Goal: Task Accomplishment & Management: Complete application form

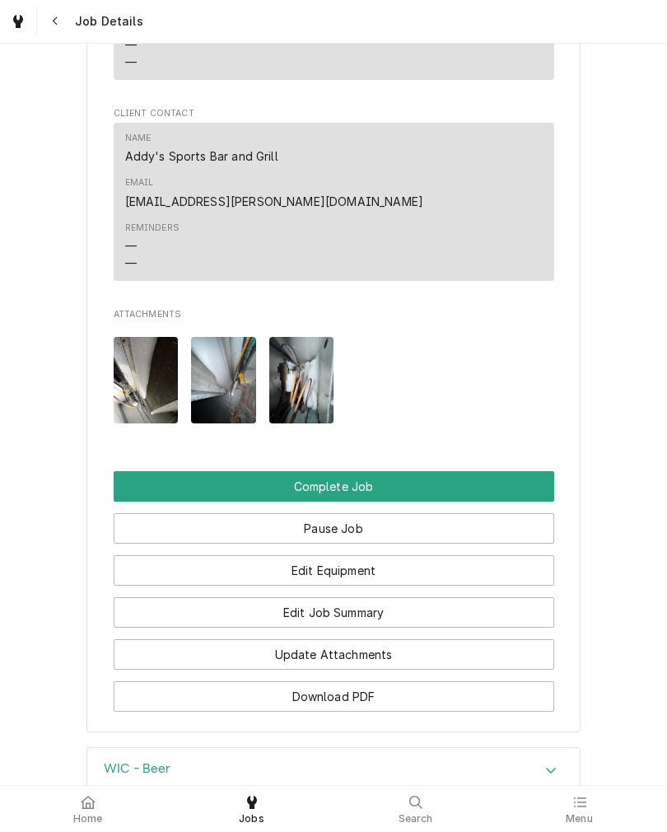
scroll to position [1335, 0]
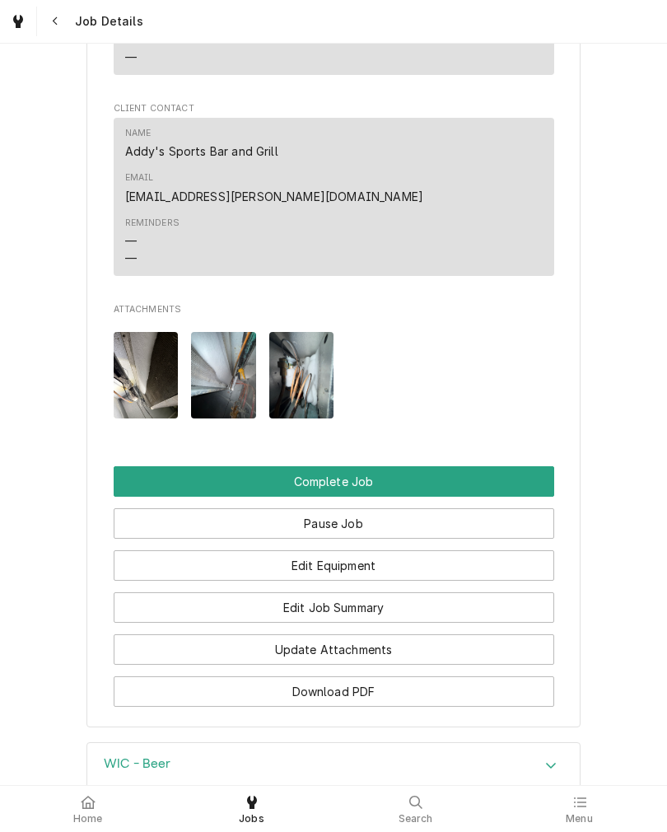
click at [235, 592] on button "Edit Job Summary" at bounding box center [334, 607] width 441 height 30
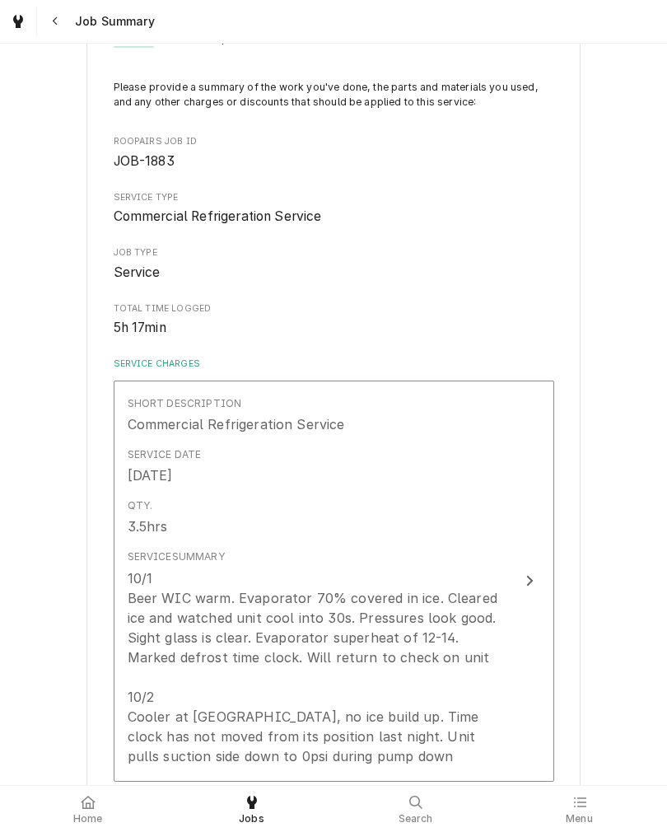
scroll to position [155, 0]
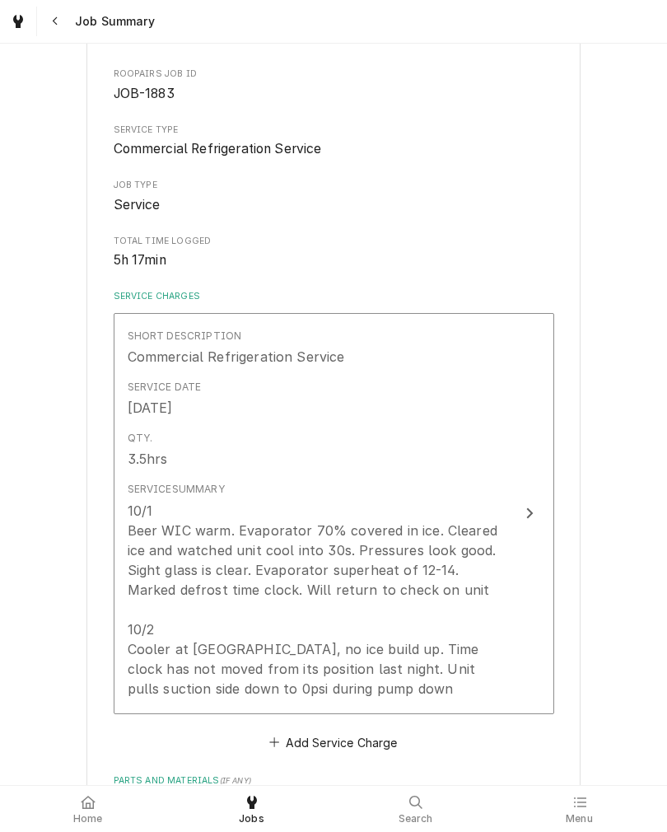
click at [440, 590] on div "10/1 Beer WIC warm. Evaporator 70% covered in ice. Cleared ice and watched unit…" at bounding box center [317, 600] width 378 height 198
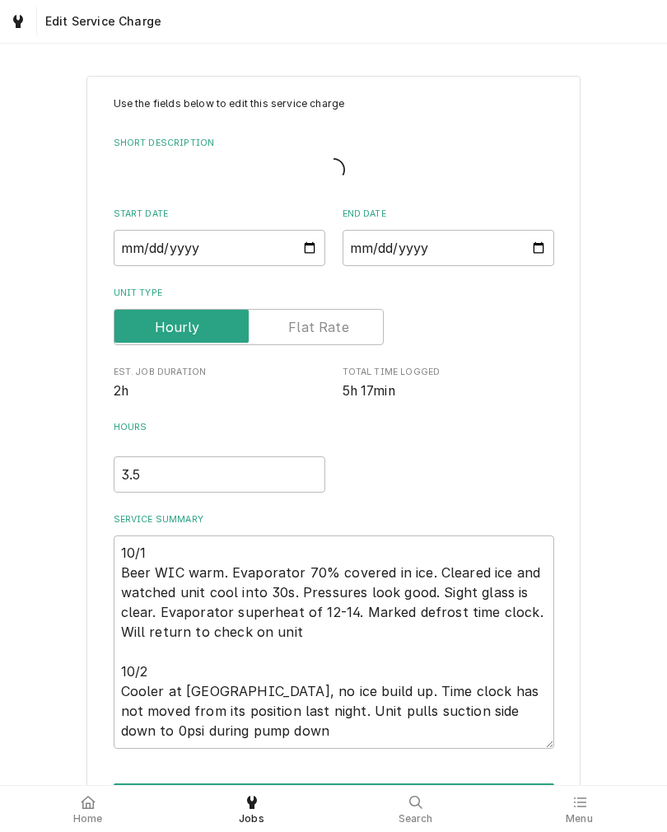
type textarea "x"
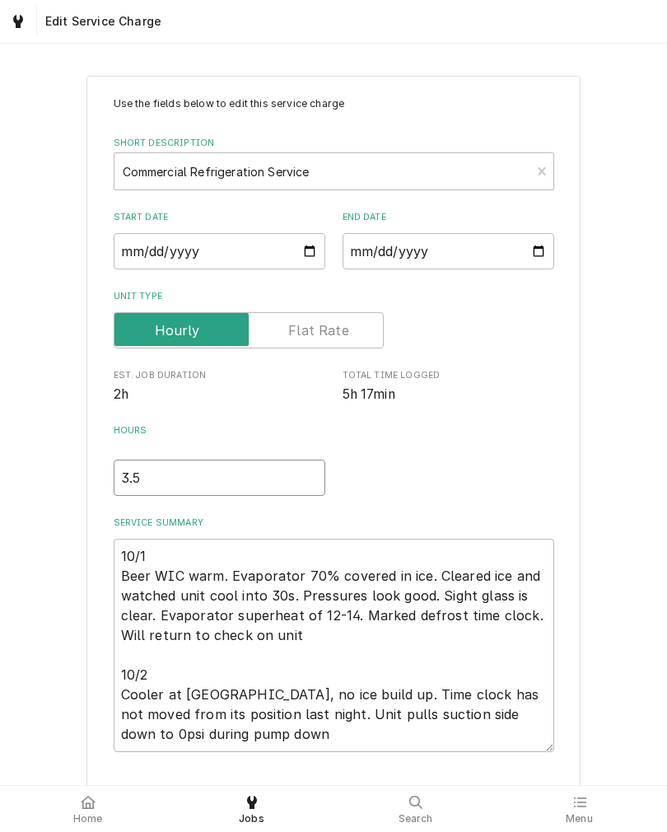
click at [248, 475] on input "3.5" at bounding box center [220, 478] width 212 height 36
type textarea "x"
type input "3"
type textarea "x"
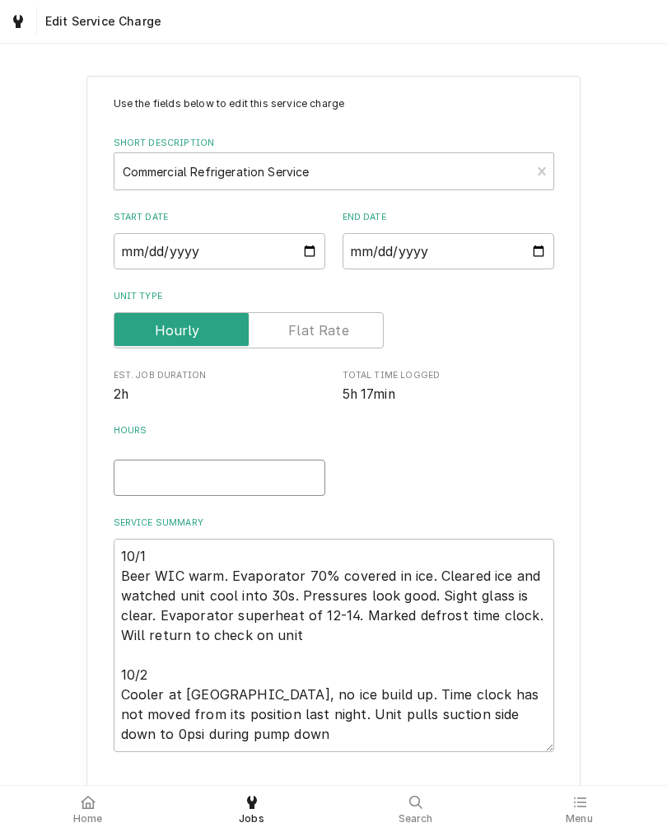
type input "5"
type textarea "x"
type input "5.2"
type textarea "x"
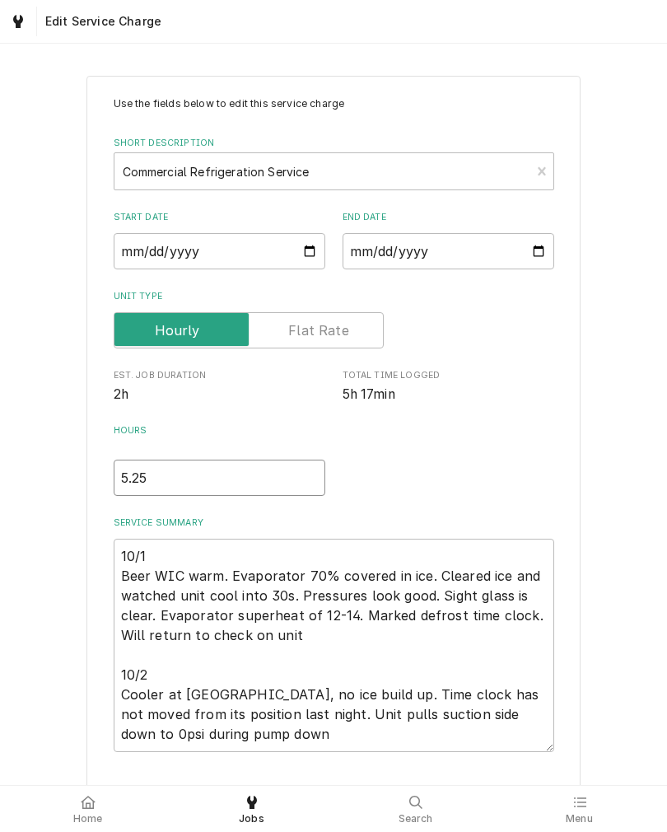
type input "5.25"
click at [40, 227] on div "Use the fields below to edit this service charge Short Description Commercial R…" at bounding box center [333, 478] width 667 height 834
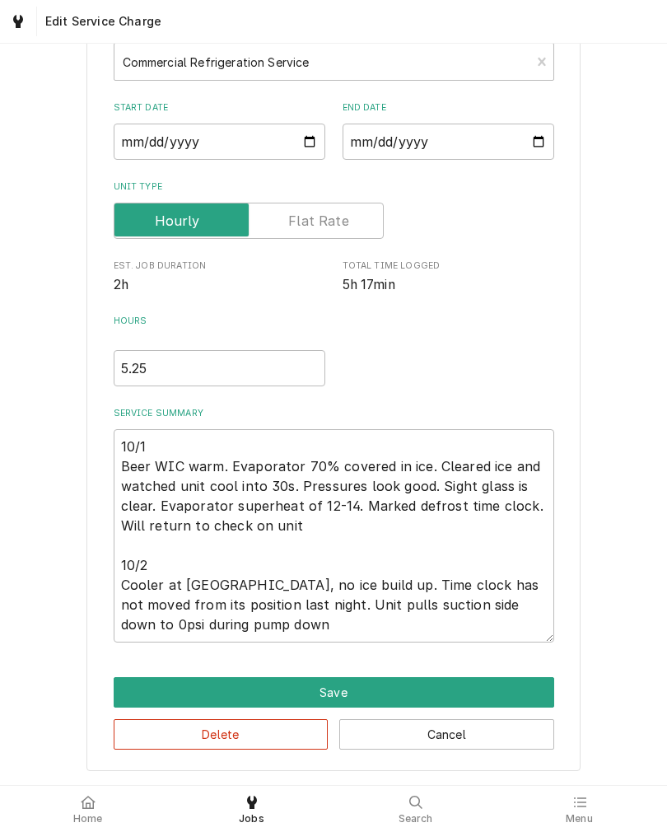
scroll to position [116, 0]
click at [466, 611] on textarea "10/1 Beer WIC warm. Evaporator 70% covered in ice. Cleared ice and watched unit…" at bounding box center [334, 535] width 441 height 213
click at [385, 618] on textarea "10/1 Beer WIC warm. Evaporator 70% covered in ice. Cleared ice and watched unit…" at bounding box center [334, 535] width 441 height 213
type textarea "x"
type textarea "10/1 Beer WIC warm. Evaporator 70% covered in ice. Cleared ice and watched unit…"
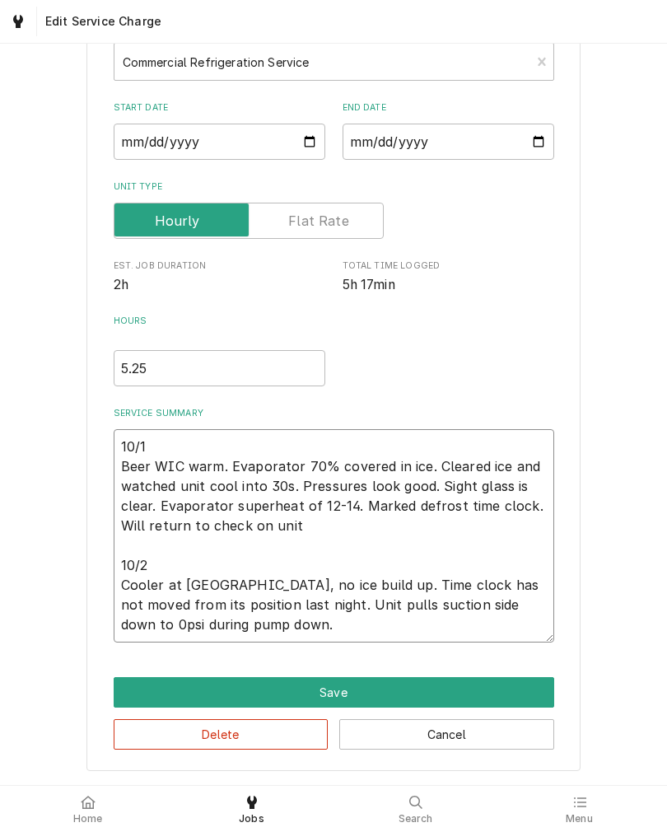
type textarea "x"
type textarea "10/1 Beer WIC warm. Evaporator 70% covered in ice. Cleared ice and watched unit…"
type textarea "x"
type textarea "10/1 Beer WIC warm. Evaporator 70% covered in ice. Cleared ice and watched unit…"
type textarea "x"
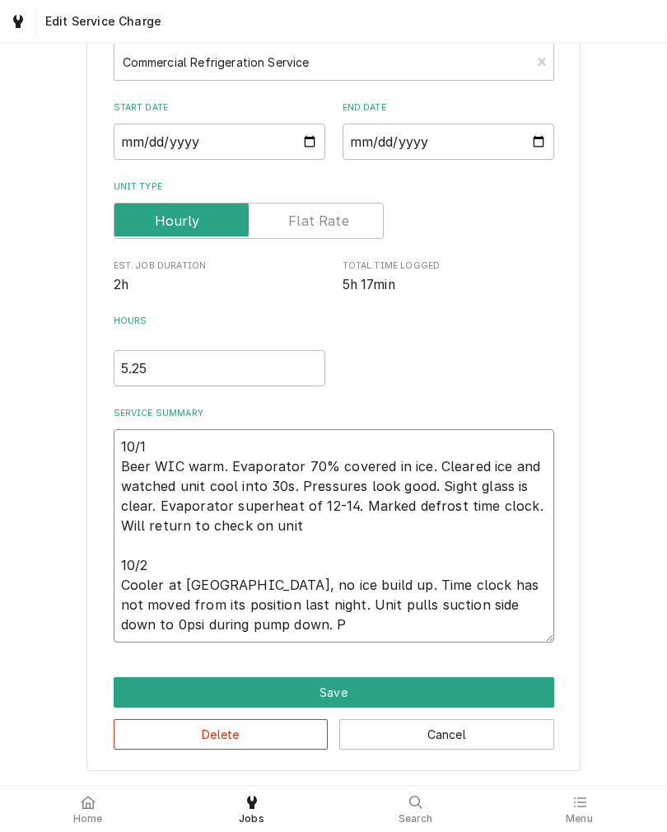
type textarea "10/1 Beer WIC warm. Evaporator 70% covered in ice. Cleared ice and watched unit…"
type textarea "x"
type textarea "10/1 Beer WIC warm. Evaporator 70% covered in ice. Cleared ice and watched unit…"
type textarea "x"
type textarea "10/1 Beer WIC warm. Evaporator 70% covered in ice. Cleared ice and watched unit…"
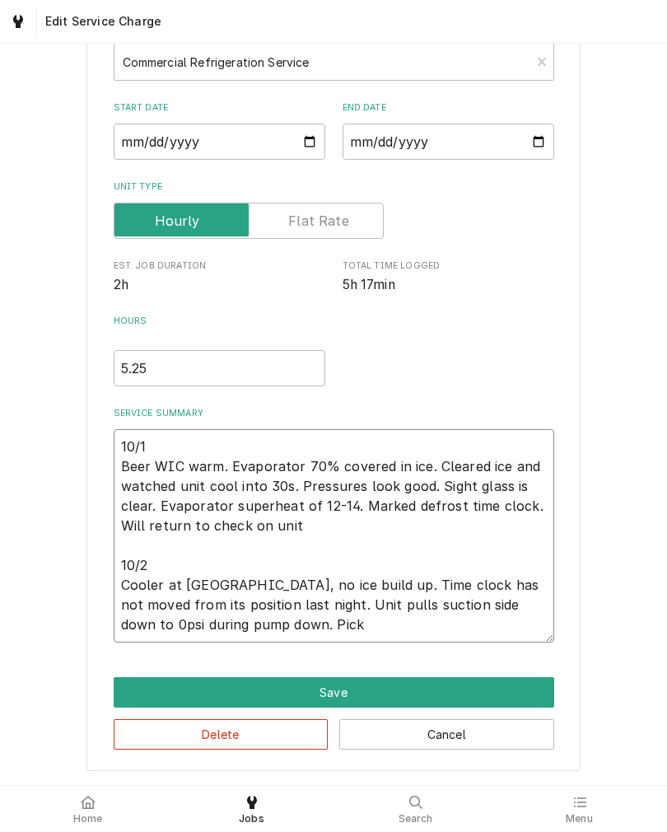
type textarea "x"
type textarea "10/1 Beer WIC warm. Evaporator 70% covered in ice. Cleared ice and watched unit…"
type textarea "x"
type textarea "10/1 Beer WIC warm. Evaporator 70% covered in ice. Cleared ice and watched unit…"
type textarea "x"
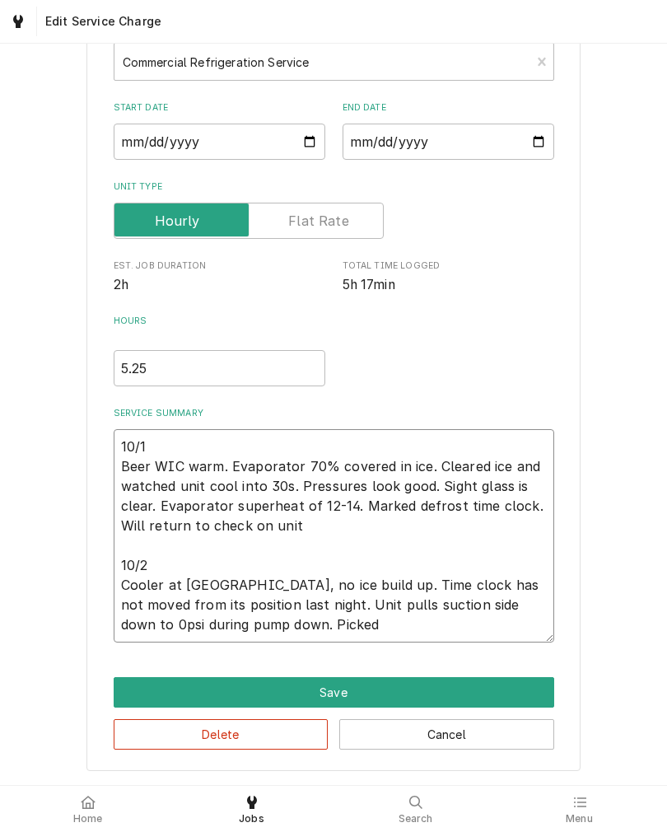
type textarea "10/1 Beer WIC warm. Evaporator 70% covered in ice. Cleared ice and watched unit…"
type textarea "x"
type textarea "10/1 Beer WIC warm. Evaporator 70% covered in ice. Cleared ice and watched unit…"
type textarea "x"
type textarea "10/1 Beer WIC warm. Evaporator 70% covered in ice. Cleared ice and watched unit…"
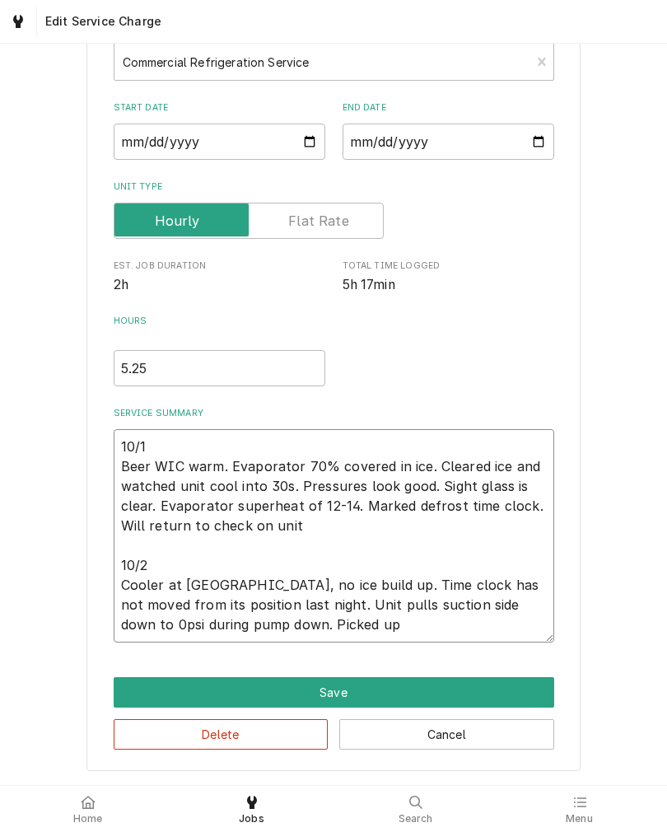
type textarea "x"
type textarea "10/1 Beer WIC warm. Evaporator 70% covered in ice. Cleared ice and watched unit…"
type textarea "x"
type textarea "10/1 Beer WIC warm. Evaporator 70% covered in ice. Cleared ice and watched unit…"
type textarea "x"
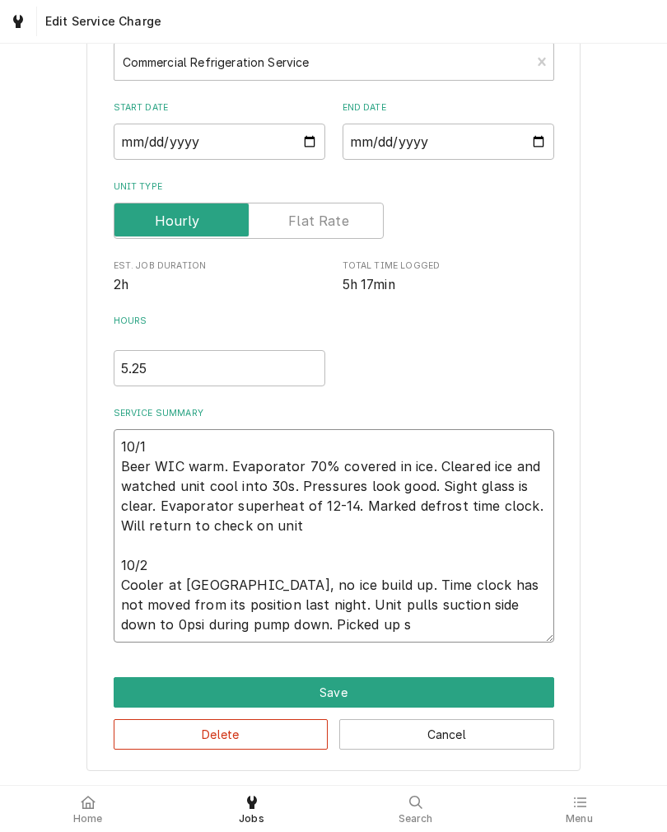
type textarea "10/1 Beer WIC warm. Evaporator 70% covered in ice. Cleared ice and watched unit…"
type textarea "x"
type textarea "10/1 Beer WIC warm. Evaporator 70% covered in ice. Cleared ice and watched unit…"
type textarea "x"
type textarea "10/1 Beer WIC warm. Evaporator 70% covered in ice. Cleared ice and watched unit…"
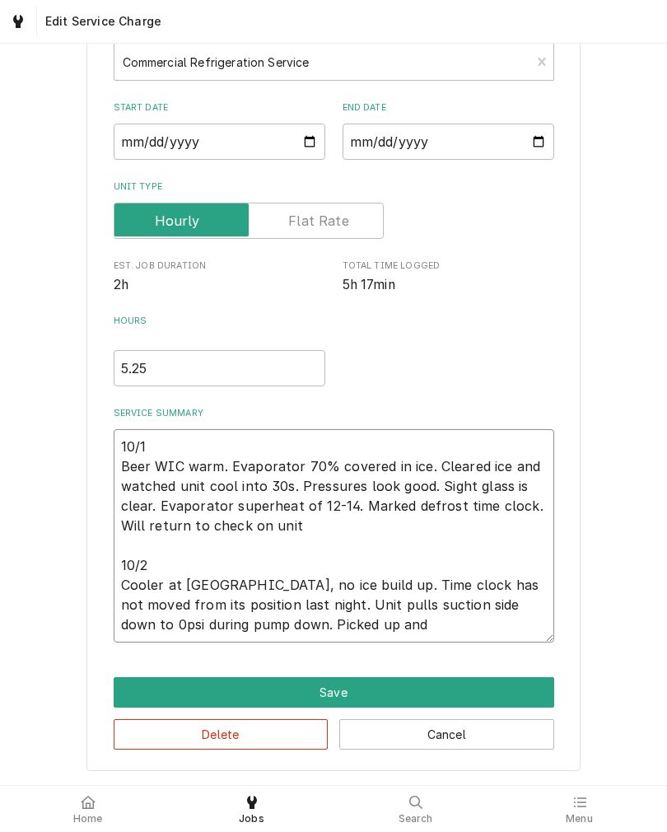
type textarea "x"
type textarea "10/1 Beer WIC warm. Evaporator 70% covered in ice. Cleared ice and watched unit…"
type textarea "x"
type textarea "10/1 Beer WIC warm. Evaporator 70% covered in ice. Cleared ice and watched unit…"
type textarea "x"
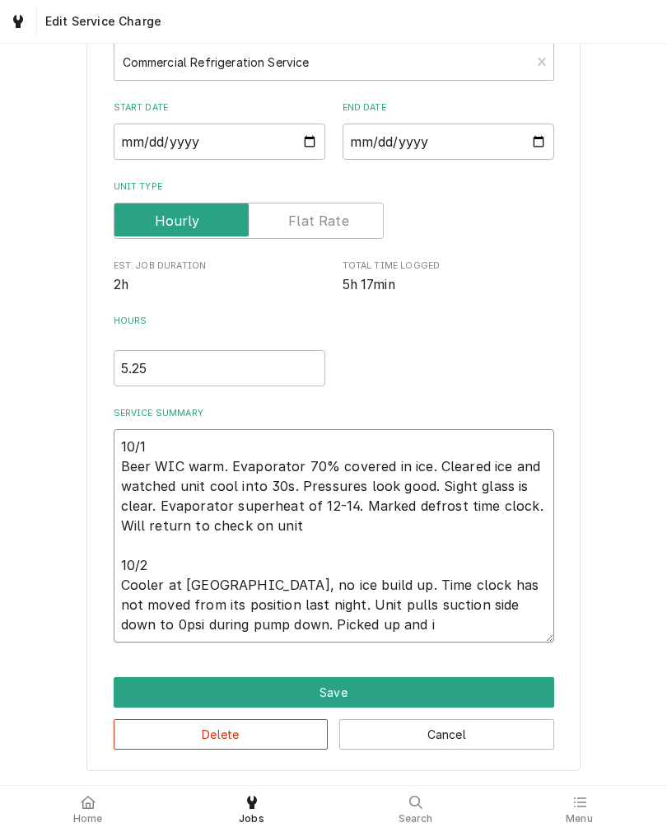
type textarea "10/1 Beer WIC warm. Evaporator 70% covered in ice. Cleared ice and watched unit…"
type textarea "x"
type textarea "10/1 Beer WIC warm. Evaporator 70% covered in ice. Cleared ice and watched unit…"
type textarea "x"
type textarea "10/1 Beer WIC warm. Evaporator 70% covered in ice. Cleared ice and watched unit…"
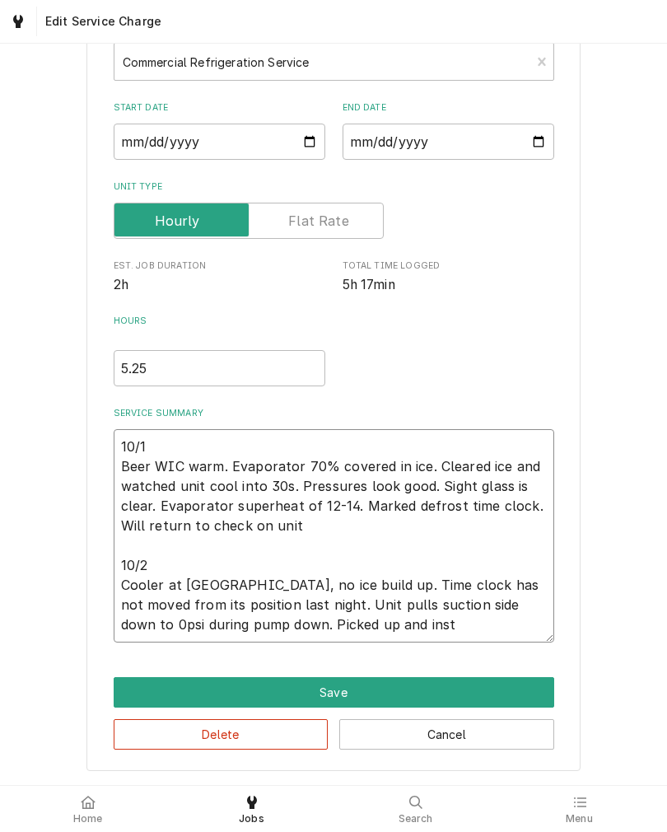
type textarea "x"
type textarea "10/1 Beer WIC warm. Evaporator 70% covered in ice. Cleared ice and watched unit…"
type textarea "x"
type textarea "10/1 Beer WIC warm. Evaporator 70% covered in ice. Cleared ice and watched unit…"
type textarea "x"
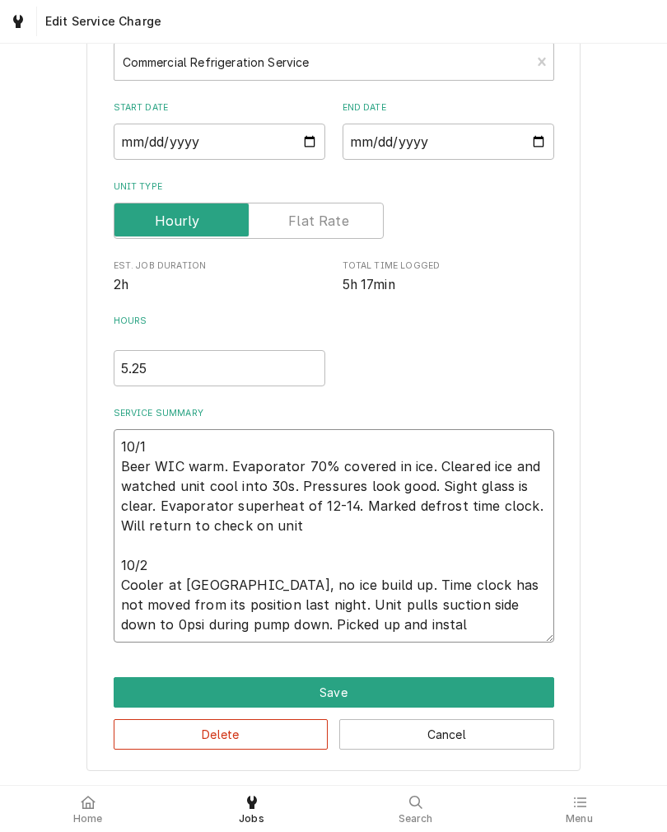
type textarea "10/1 Beer WIC warm. Evaporator 70% covered in ice. Cleared ice and watched unit…"
type textarea "x"
type textarea "10/1 Beer WIC warm. Evaporator 70% covered in ice. Cleared ice and watched unit…"
type textarea "x"
type textarea "10/1 Beer WIC warm. Evaporator 70% covered in ice. Cleared ice and watched unit…"
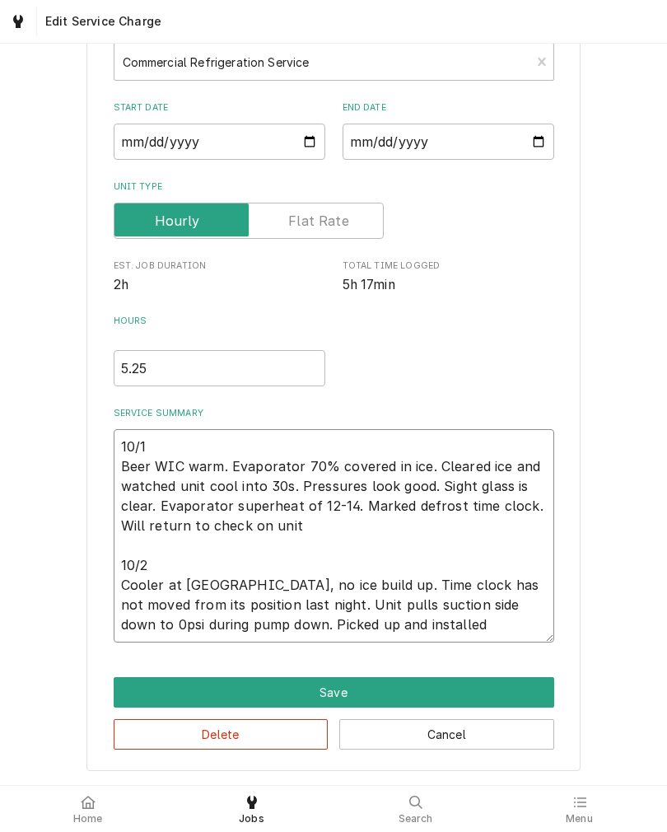
type textarea "x"
type textarea "10/1 Beer WIC warm. Evaporator 70% covered in ice. Cleared ice and watched unit…"
type textarea "x"
type textarea "10/1 Beer WIC warm. Evaporator 70% covered in ice. Cleared ice and watched unit…"
type textarea "x"
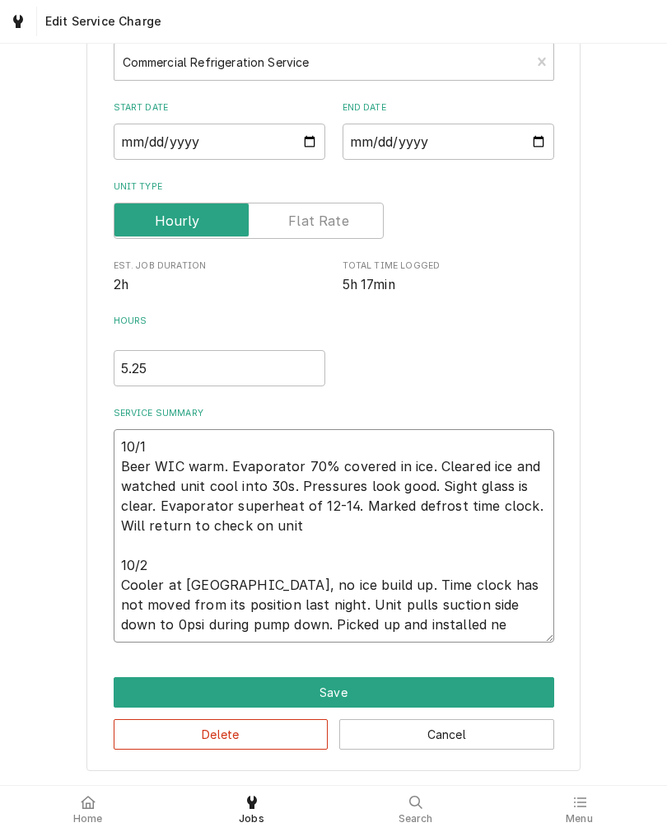
type textarea "10/1 Beer WIC warm. Evaporator 70% covered in ice. Cleared ice and watched unit…"
type textarea "x"
type textarea "10/1 Beer WIC warm. Evaporator 70% covered in ice. Cleared ice and watched unit…"
type textarea "x"
type textarea "10/1 Beer WIC warm. Evaporator 70% covered in ice. Cleared ice and watched unit…"
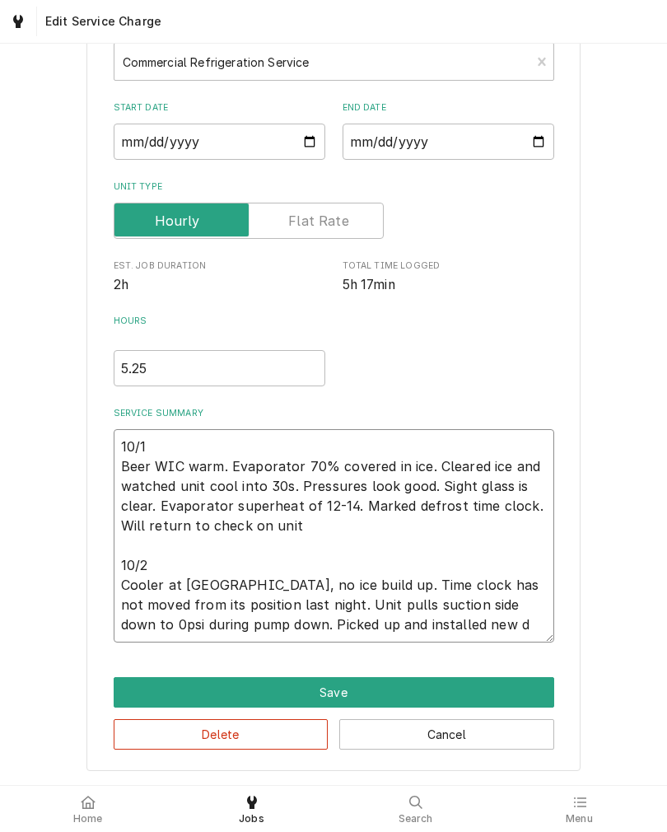
type textarea "x"
type textarea "10/1 Beer WIC warm. Evaporator 70% covered in ice. Cleared ice and watched unit…"
type textarea "x"
type textarea "10/1 Beer WIC warm. Evaporator 70% covered in ice. Cleared ice and watched unit…"
type textarea "x"
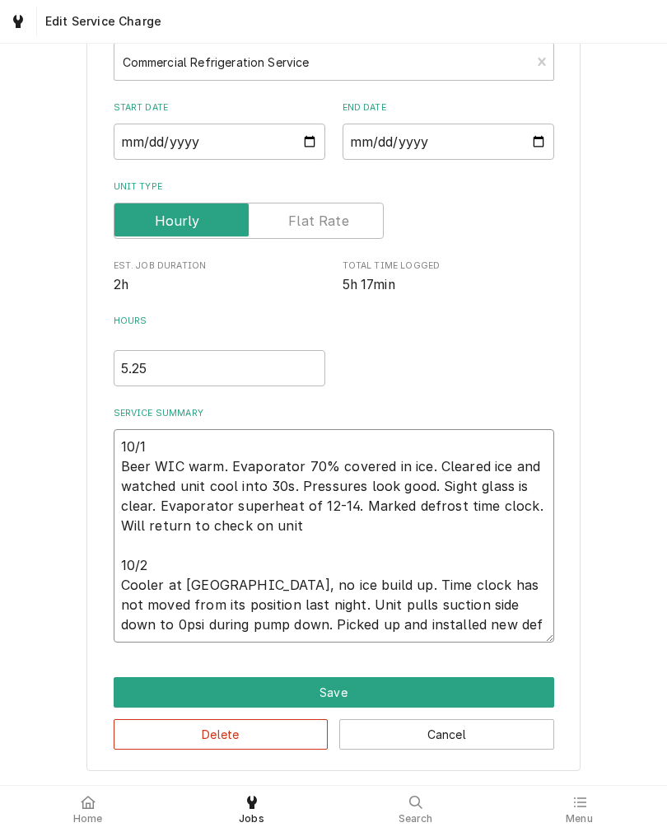
type textarea "10/1 Beer WIC warm. Evaporator 70% covered in ice. Cleared ice and watched unit…"
type textarea "x"
type textarea "10/1 Beer WIC warm. Evaporator 70% covered in ice. Cleared ice and watched unit…"
type textarea "x"
type textarea "10/1 Beer WIC warm. Evaporator 70% covered in ice. Cleared ice and watched unit…"
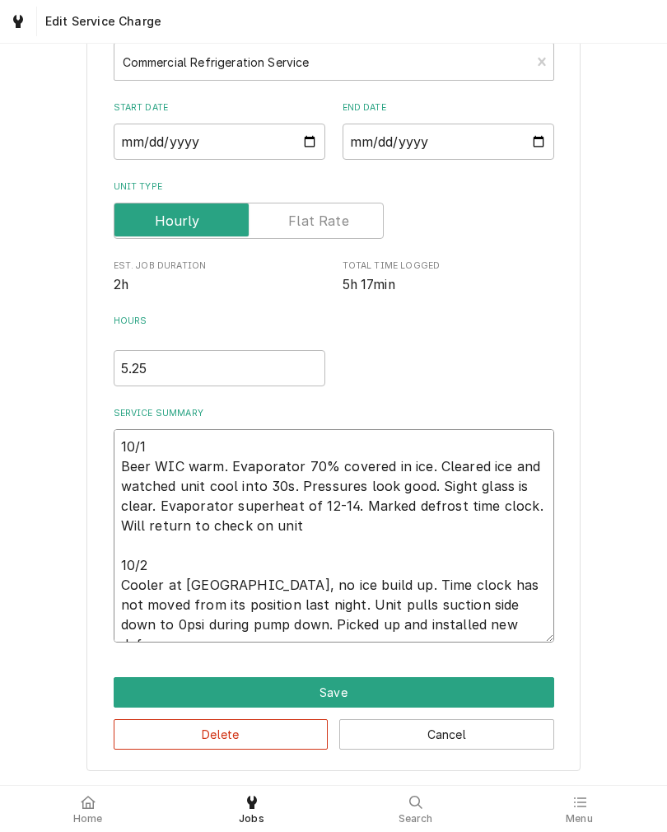
type textarea "x"
type textarea "10/1 Beer WIC warm. Evaporator 70% covered in ice. Cleared ice and watched unit…"
type textarea "x"
type textarea "10/1 Beer WIC warm. Evaporator 70% covered in ice. Cleared ice and watched unit…"
type textarea "x"
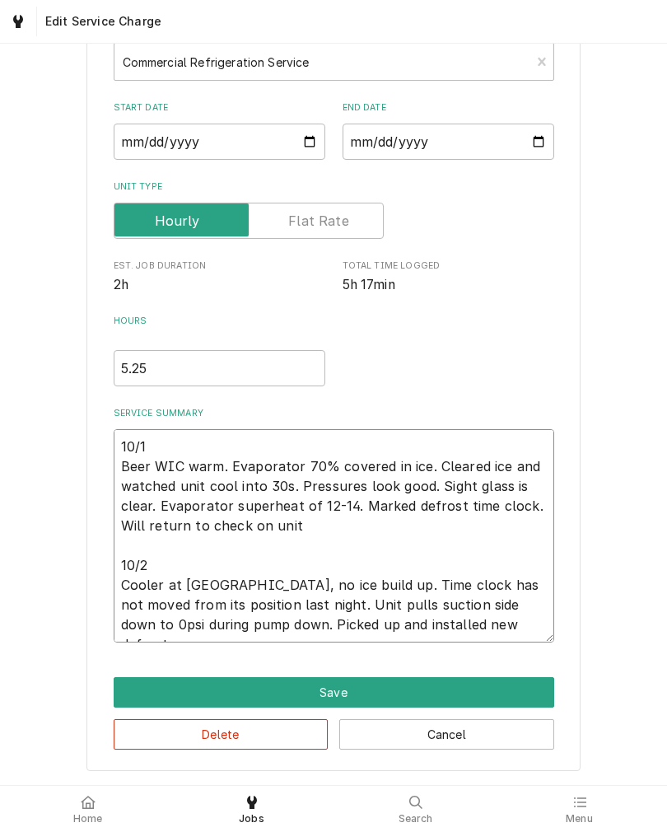
type textarea "10/1 Beer WIC warm. Evaporator 70% covered in ice. Cleared ice and watched unit…"
type textarea "x"
type textarea "10/1 Beer WIC warm. Evaporator 70% covered in ice. Cleared ice and watched unit…"
type textarea "x"
type textarea "10/1 Beer WIC warm. Evaporator 70% covered in ice. Cleared ice and watched unit…"
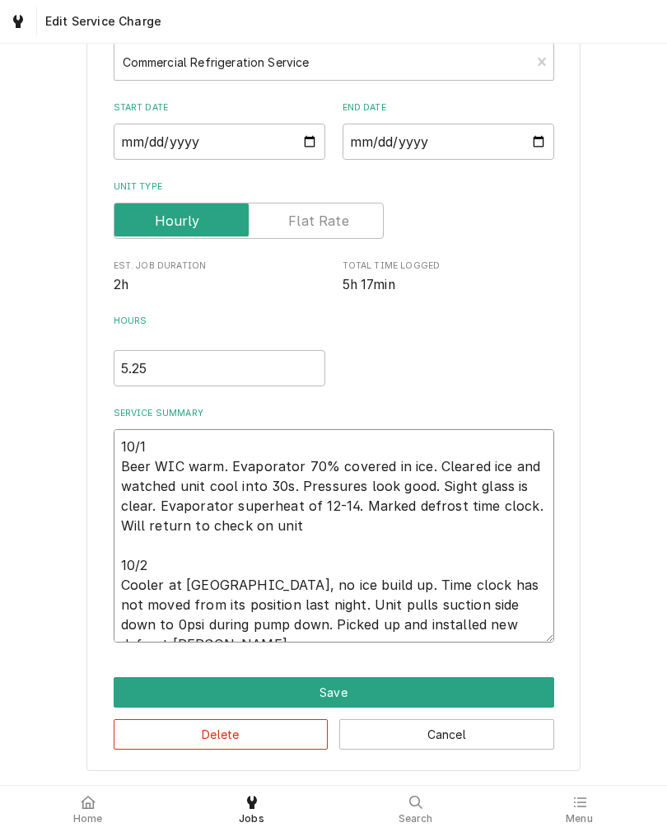
type textarea "x"
type textarea "10/1 Beer WIC warm. Evaporator 70% covered in ice. Cleared ice and watched unit…"
type textarea "x"
type textarea "10/1 Beer WIC warm. Evaporator 70% covered in ice. Cleared ice and watched unit…"
type textarea "x"
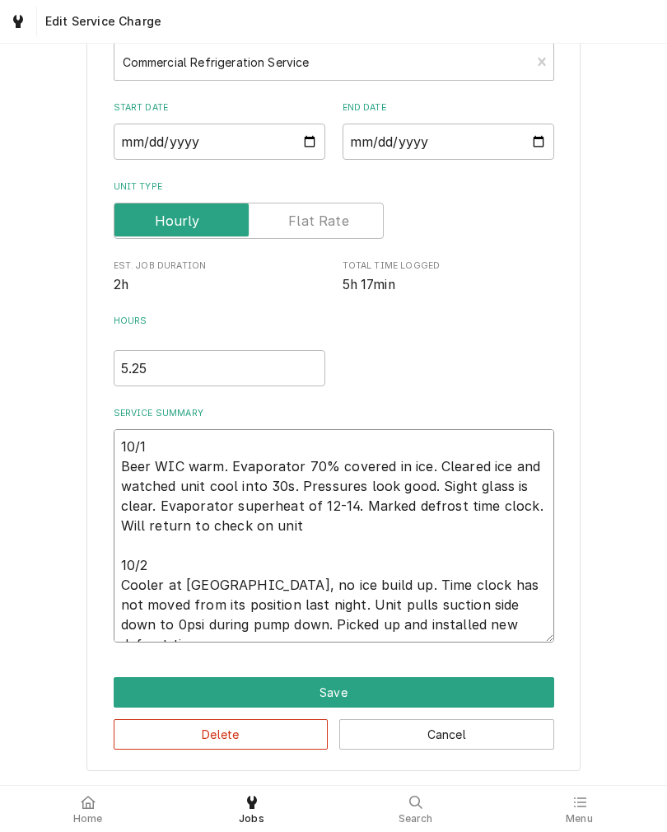
type textarea "10/1 Beer WIC warm. Evaporator 70% covered in ice. Cleared ice and watched unit…"
type textarea "x"
type textarea "10/1 Beer WIC warm. Evaporator 70% covered in ice. Cleared ice and watched unit…"
type textarea "x"
type textarea "10/1 Beer WIC warm. Evaporator 70% covered in ice. Cleared ice and watched unit…"
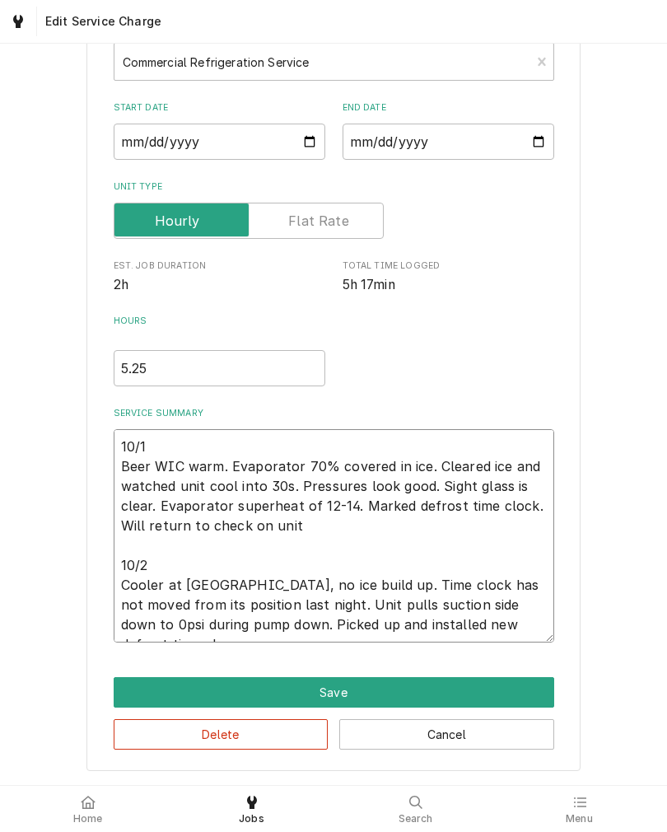
type textarea "x"
type textarea "10/1 Beer WIC warm. Evaporator 70% covered in ice. Cleared ice and watched unit…"
type textarea "x"
type textarea "10/1 Beer WIC warm. Evaporator 70% covered in ice. Cleared ice and watched unit…"
type textarea "x"
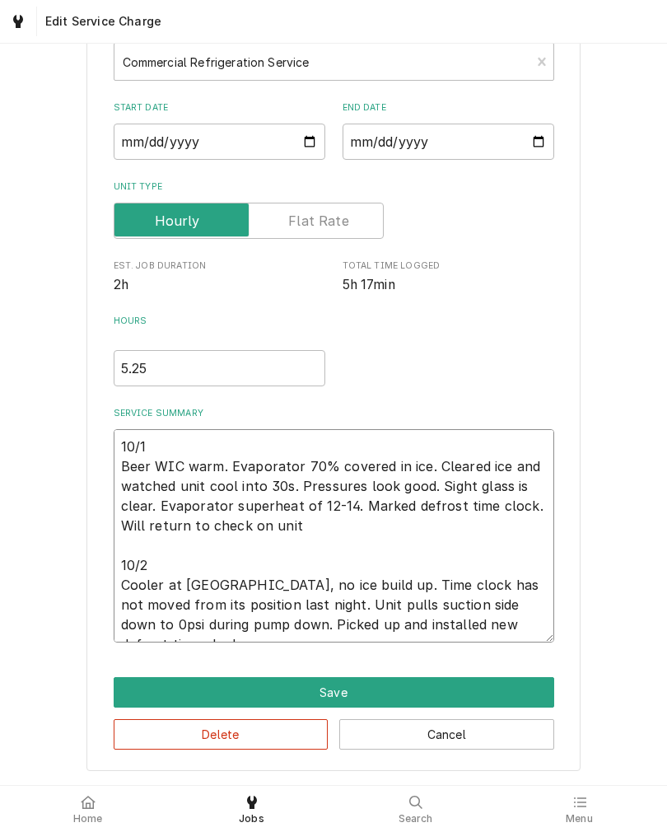
type textarea "10/1 Beer WIC warm. Evaporator 70% covered in ice. Cleared ice and watched unit…"
type textarea "x"
type textarea "10/1 Beer WIC warm. Evaporator 70% covered in ice. Cleared ice and watched unit…"
type textarea "x"
type textarea "10/1 Beer WIC warm. Evaporator 70% covered in ice. Cleared ice and watched unit…"
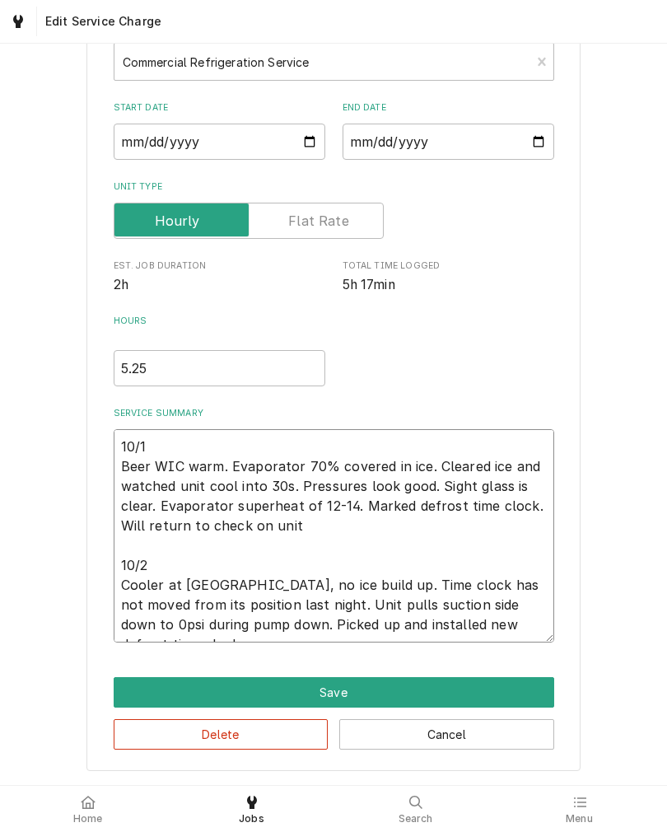
type textarea "x"
type textarea "10/1 Beer WIC warm. Evaporator 70% covered in ice. Cleared ice and watched unit…"
type textarea "x"
type textarea "10/1 Beer WIC warm. Evaporator 70% covered in ice. Cleared ice and watched unit…"
type textarea "x"
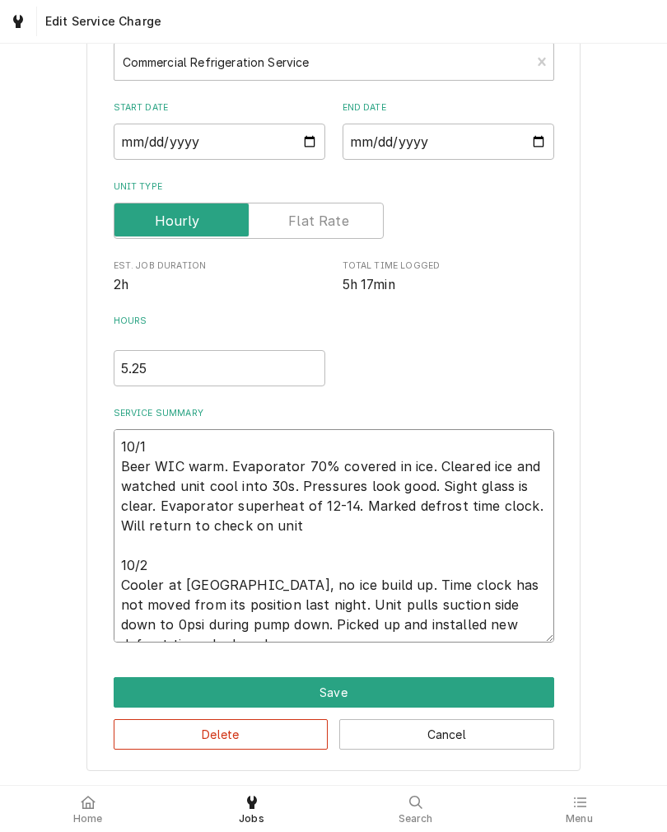
type textarea "10/1 Beer WIC warm. Evaporator 70% covered in ice. Cleared ice and watched unit…"
type textarea "x"
type textarea "10/1 Beer WIC warm. Evaporator 70% covered in ice. Cleared ice and watched unit…"
type textarea "x"
type textarea "10/1 Beer WIC warm. Evaporator 70% covered in ice. Cleared ice and watched unit…"
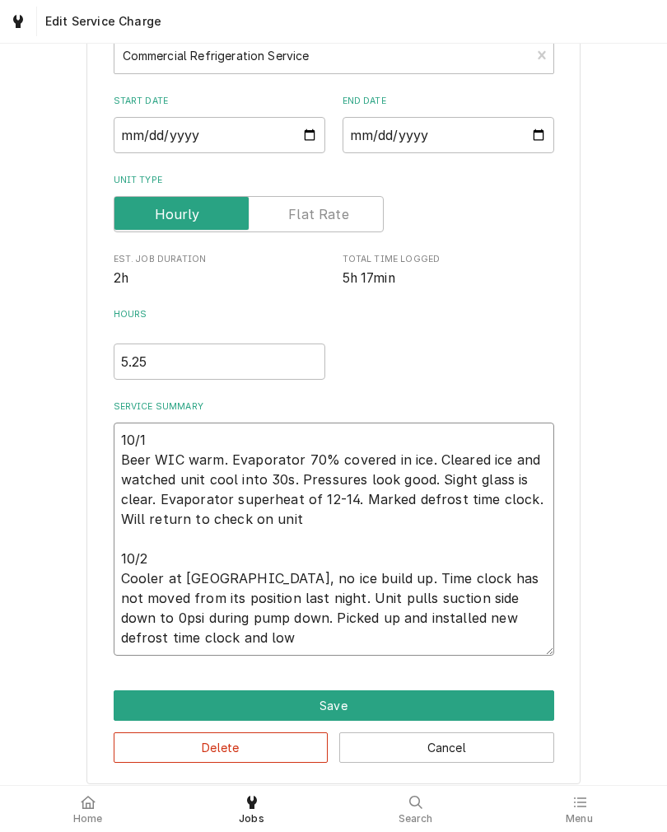
type textarea "x"
type textarea "10/1 Beer WIC warm. Evaporator 70% covered in ice. Cleared ice and watched unit…"
type textarea "x"
type textarea "10/1 Beer WIC warm. Evaporator 70% covered in ice. Cleared ice and watched unit…"
type textarea "x"
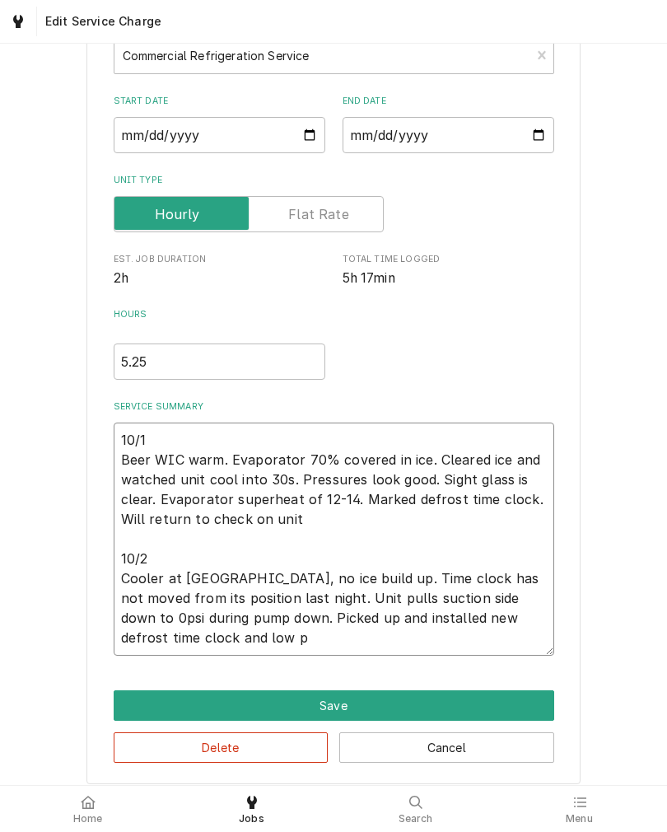
type textarea "10/1 Beer WIC warm. Evaporator 70% covered in ice. Cleared ice and watched unit…"
type textarea "x"
type textarea "10/1 Beer WIC warm. Evaporator 70% covered in ice. Cleared ice and watched unit…"
type textarea "x"
type textarea "10/1 Beer WIC warm. Evaporator 70% covered in ice. Cleared ice and watched unit…"
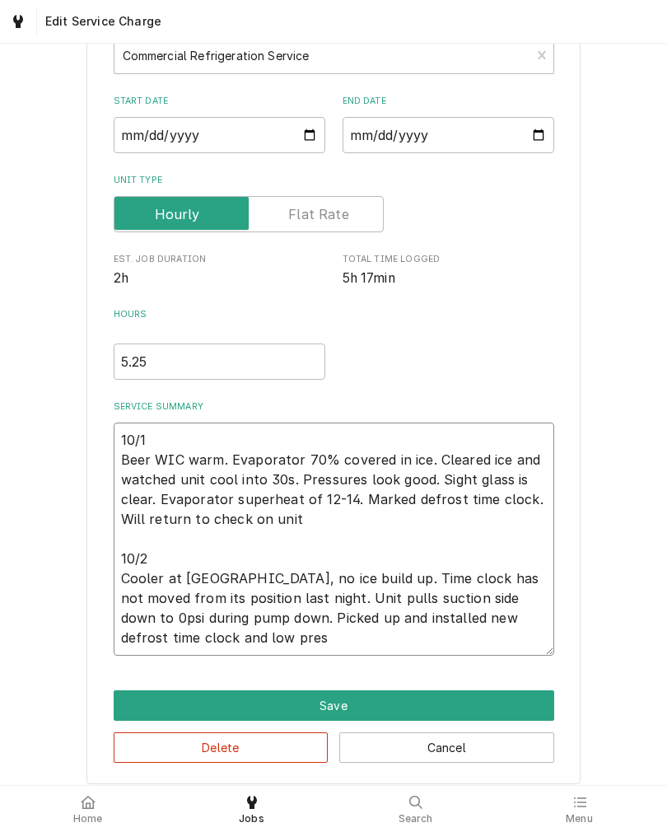
type textarea "x"
type textarea "10/1 Beer WIC warm. Evaporator 70% covered in ice. Cleared ice and watched unit…"
type textarea "x"
type textarea "10/1 Beer WIC warm. Evaporator 70% covered in ice. Cleared ice and watched unit…"
type textarea "x"
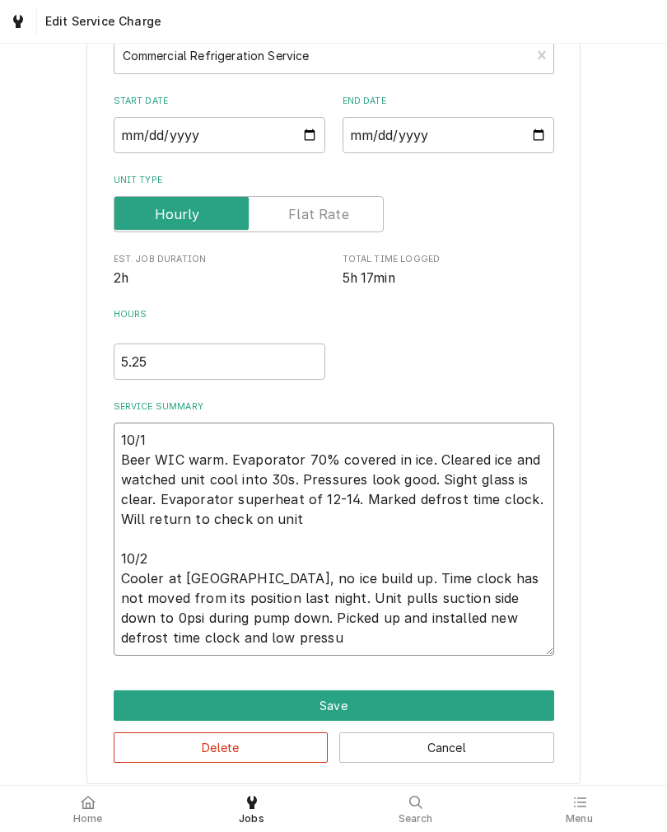
type textarea "10/1 Beer WIC warm. Evaporator 70% covered in ice. Cleared ice and watched unit…"
type textarea "x"
type textarea "10/1 Beer WIC warm. Evaporator 70% covered in ice. Cleared ice and watched unit…"
type textarea "x"
type textarea "10/1 Beer WIC warm. Evaporator 70% covered in ice. Cleared ice and watched unit…"
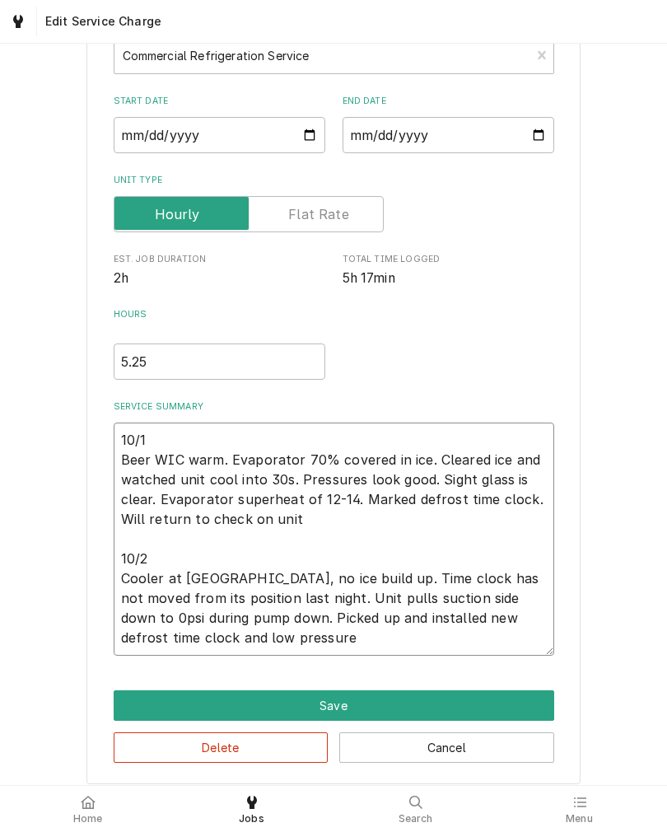
type textarea "x"
type textarea "10/1 Beer WIC warm. Evaporator 70% covered in ice. Cleared ice and watched unit…"
type textarea "x"
type textarea "10/1 Beer WIC warm. Evaporator 70% covered in ice. Cleared ice and watched unit…"
type textarea "x"
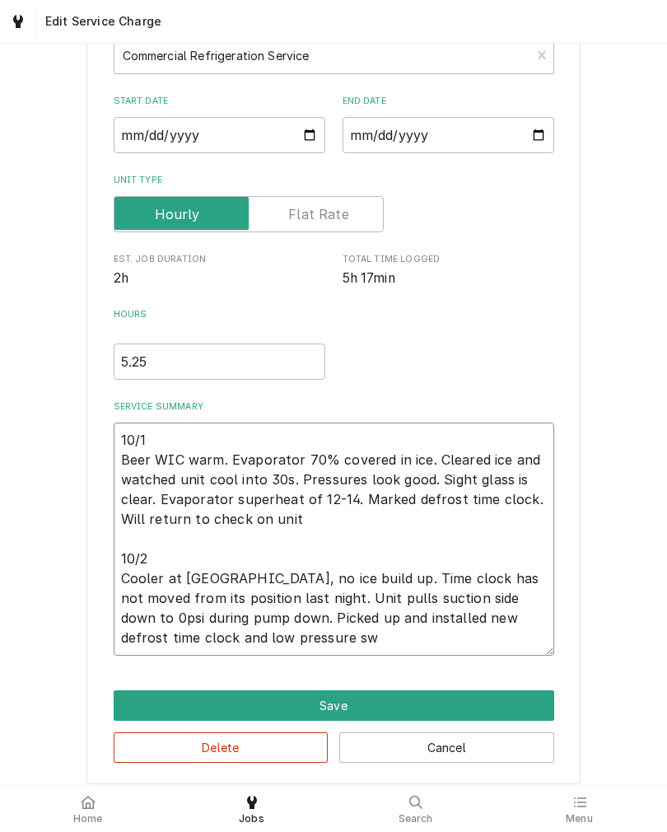
type textarea "10/1 Beer WIC warm. Evaporator 70% covered in ice. Cleared ice and watched unit…"
type textarea "x"
type textarea "10/1 Beer WIC warm. Evaporator 70% covered in ice. Cleared ice and watched unit…"
type textarea "x"
type textarea "10/1 Beer WIC warm. Evaporator 70% covered in ice. Cleared ice and watched unit…"
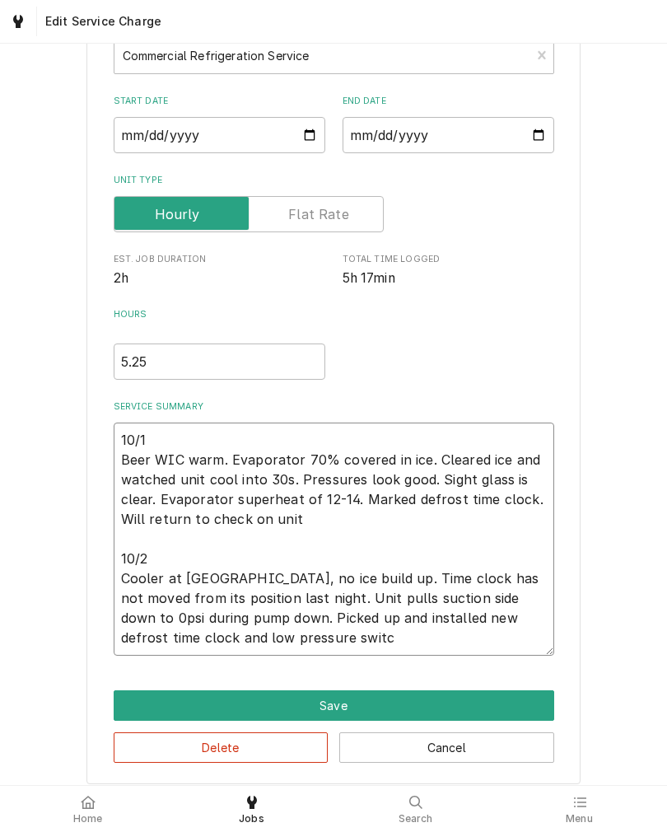
type textarea "x"
type textarea "10/1 Beer WIC warm. Evaporator 70% covered in ice. Cleared ice and watched unit…"
type textarea "x"
type textarea "10/1 Beer WIC warm. Evaporator 70% covered in ice. Cleared ice and watched unit…"
type textarea "x"
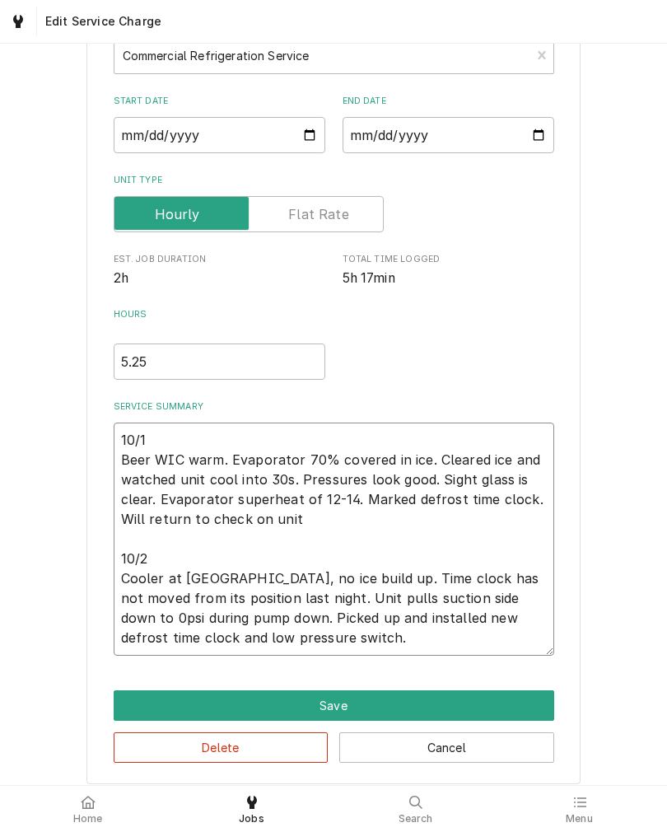
type textarea "10/1 Beer WIC warm. Evaporator 70% covered in ice. Cleared ice and watched unit…"
type textarea "x"
type textarea "10/1 Beer WIC warm. Evaporator 70% covered in ice. Cleared ice and watched unit…"
type textarea "x"
type textarea "10/1 Beer WIC warm. Evaporator 70% covered in ice. Cleared ice and watched unit…"
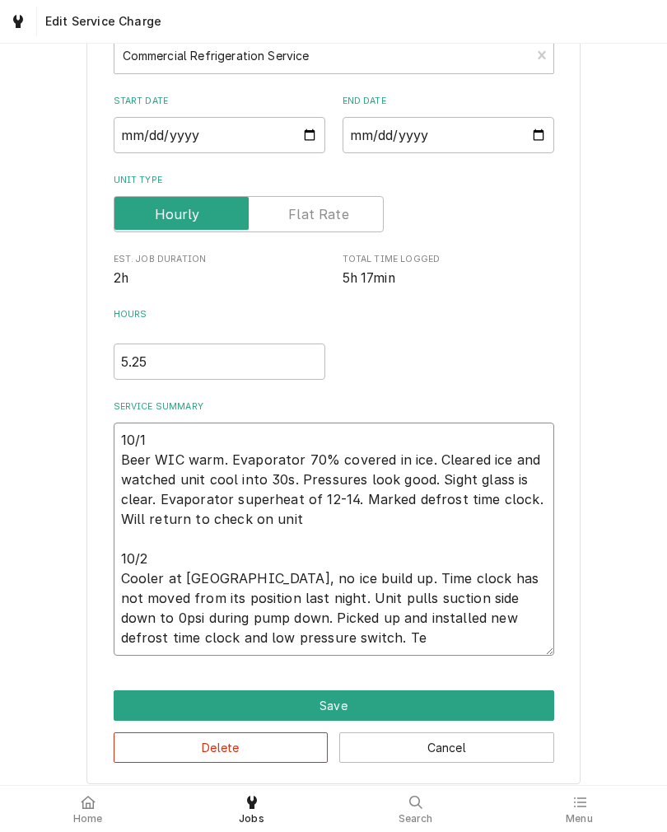
type textarea "x"
type textarea "10/1 Beer WIC warm. Evaporator 70% covered in ice. Cleared ice and watched unit…"
type textarea "x"
type textarea "10/1 Beer WIC warm. Evaporator 70% covered in ice. Cleared ice and watched unit…"
type textarea "x"
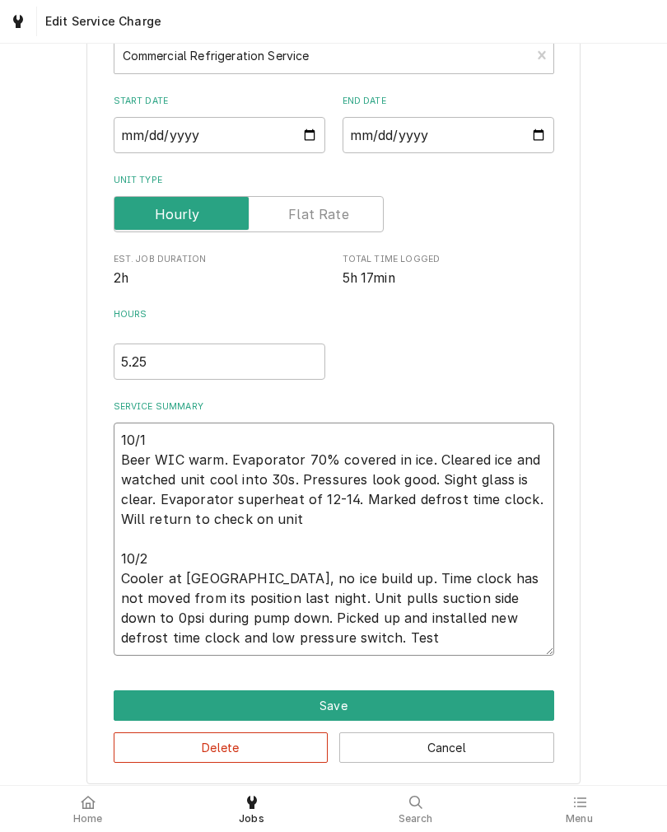
type textarea "10/1 Beer WIC warm. Evaporator 70% covered in ice. Cleared ice and watched unit…"
type textarea "x"
type textarea "10/1 Beer WIC warm. Evaporator 70% covered in ice. Cleared ice and watched unit…"
type textarea "x"
type textarea "10/1 Beer WIC warm. Evaporator 70% covered in ice. Cleared ice and watched unit…"
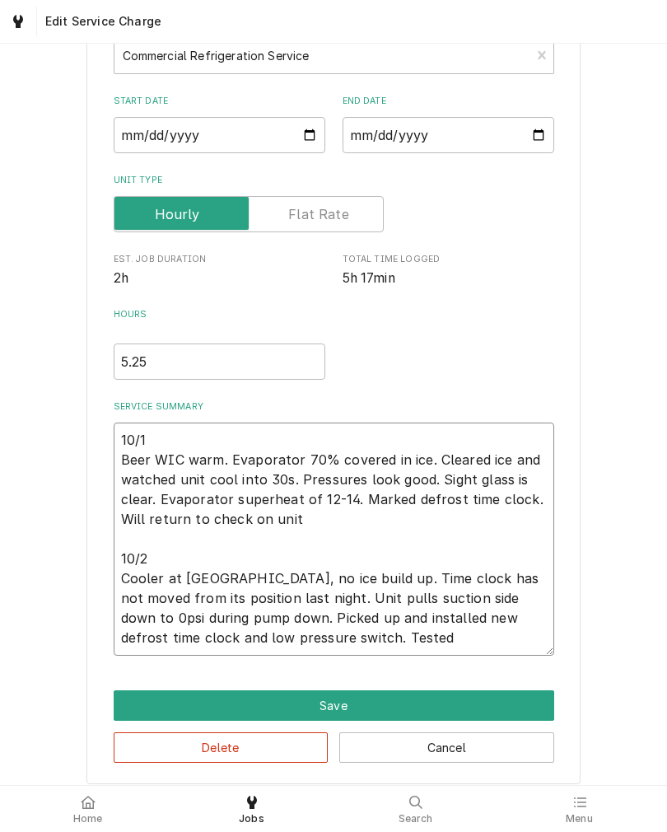
type textarea "x"
type textarea "10/1 Beer WIC warm. Evaporator 70% covered in ice. Cleared ice and watched unit…"
type textarea "x"
type textarea "10/1 Beer WIC warm. Evaporator 70% covered in ice. Cleared ice and watched unit…"
type textarea "x"
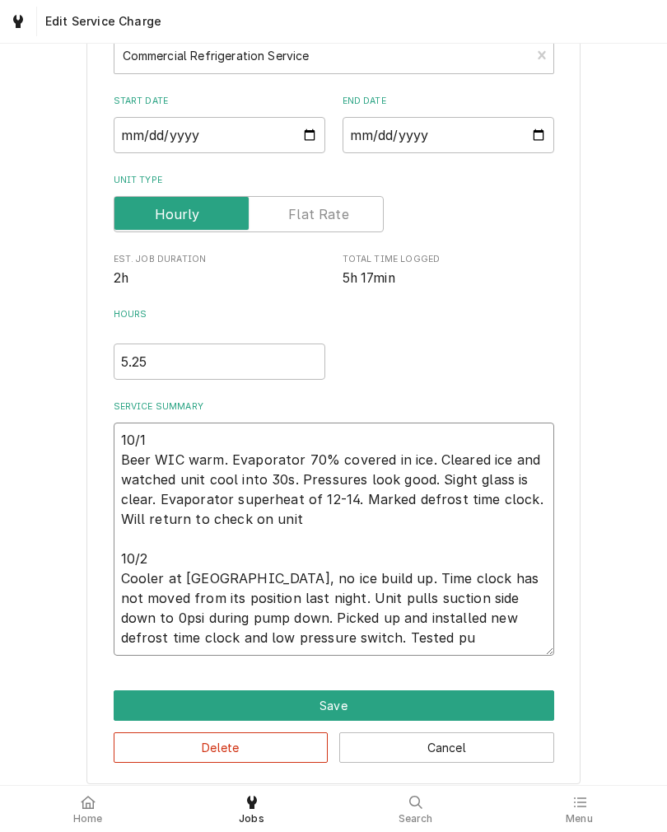
type textarea "10/1 Beer WIC warm. Evaporator 70% covered in ice. Cleared ice and watched unit…"
type textarea "x"
type textarea "10/1 Beer WIC warm. Evaporator 70% covered in ice. Cleared ice and watched unit…"
type textarea "x"
type textarea "10/1 Beer WIC warm. Evaporator 70% covered in ice. Cleared ice and watched unit…"
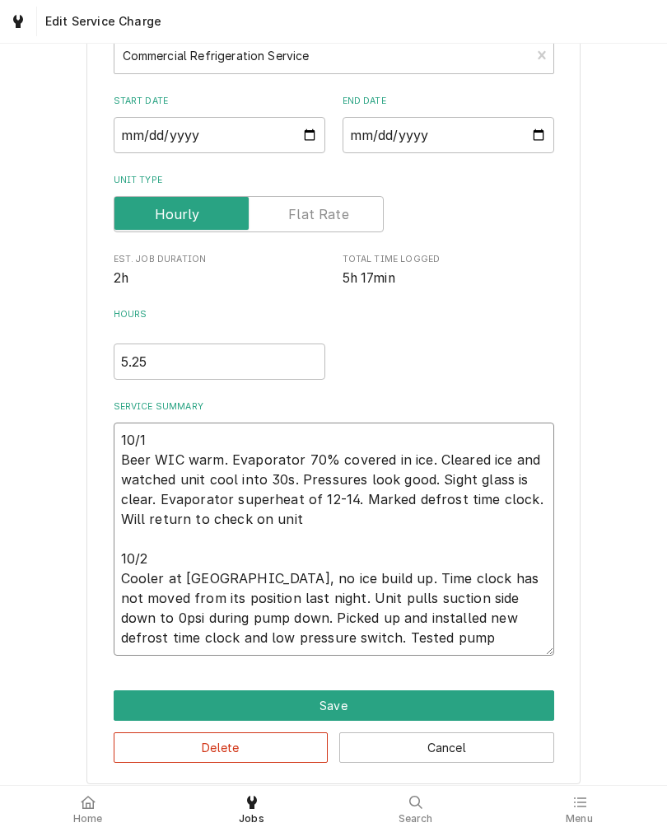
type textarea "x"
type textarea "10/1 Beer WIC warm. Evaporator 70% covered in ice. Cleared ice and watched unit…"
type textarea "x"
type textarea "10/1 Beer WIC warm. Evaporator 70% covered in ice. Cleared ice and watched unit…"
type textarea "x"
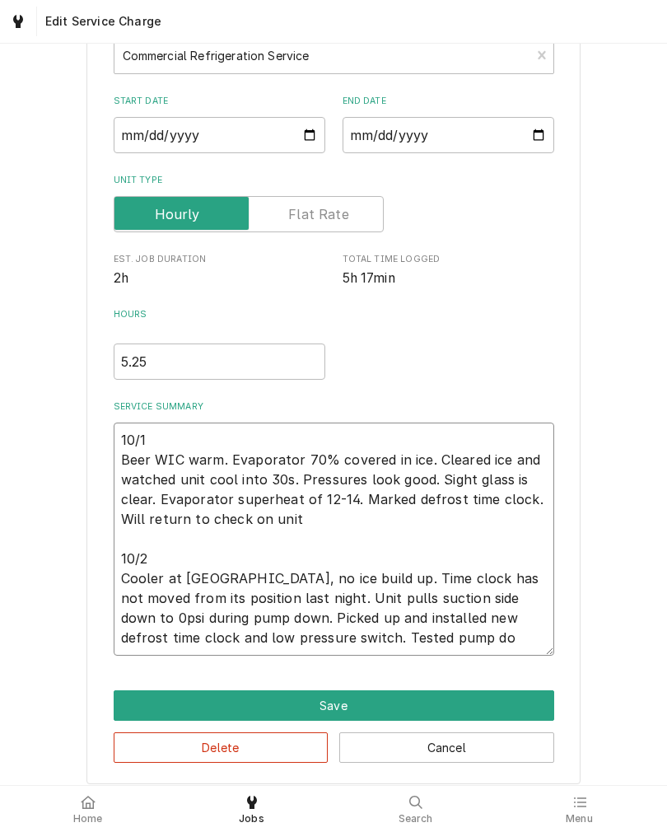
type textarea "10/1 Beer WIC warm. Evaporator 70% covered in ice. Cleared ice and watched unit…"
type textarea "x"
type textarea "10/1 Beer WIC warm. Evaporator 70% covered in ice. Cleared ice and watched unit…"
click at [590, 710] on div "Use the fields below to edit this service charge Short Description Commercial R…" at bounding box center [333, 372] width 667 height 854
click at [514, 711] on button "Save" at bounding box center [334, 706] width 441 height 30
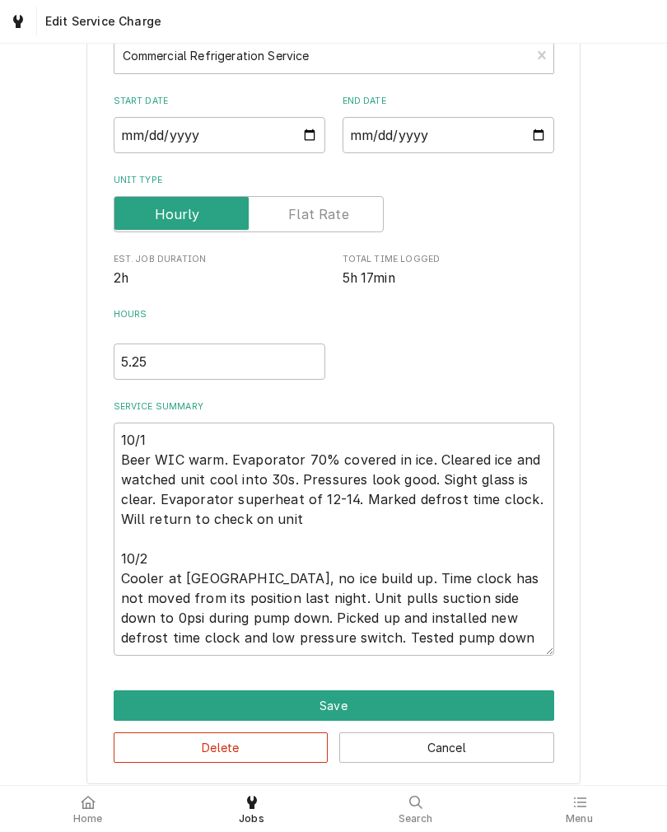
type textarea "x"
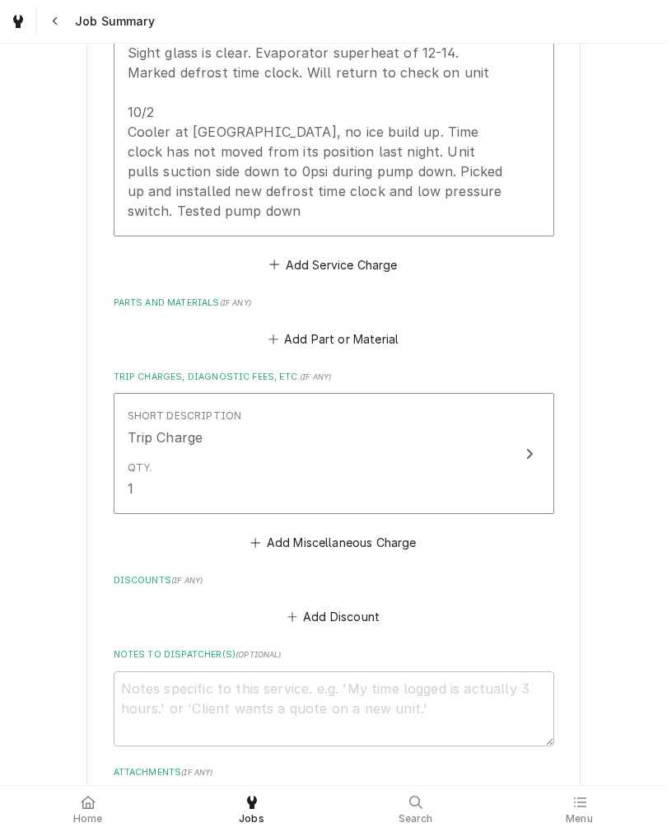
scroll to position [703, 0]
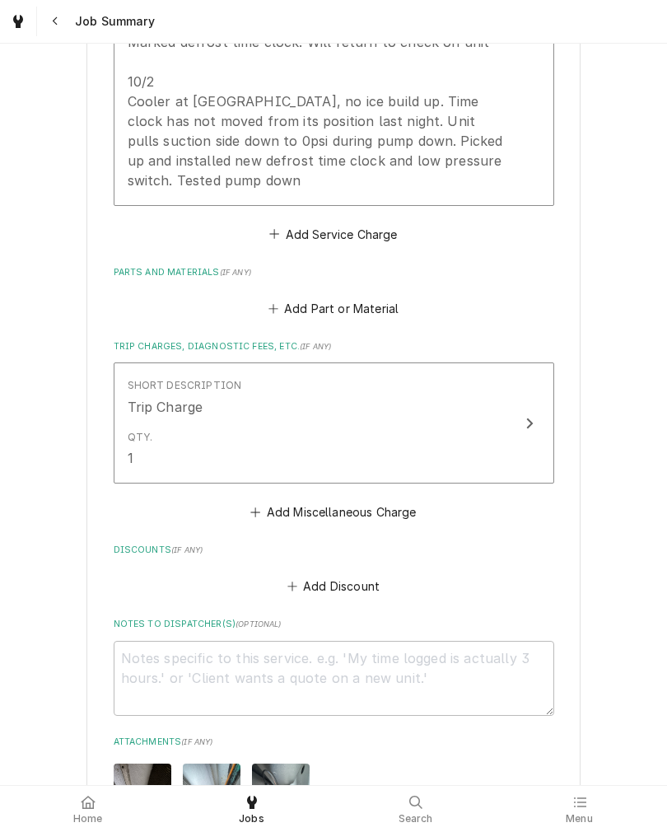
click at [378, 314] on button "Add Part or Material" at bounding box center [333, 308] width 136 height 23
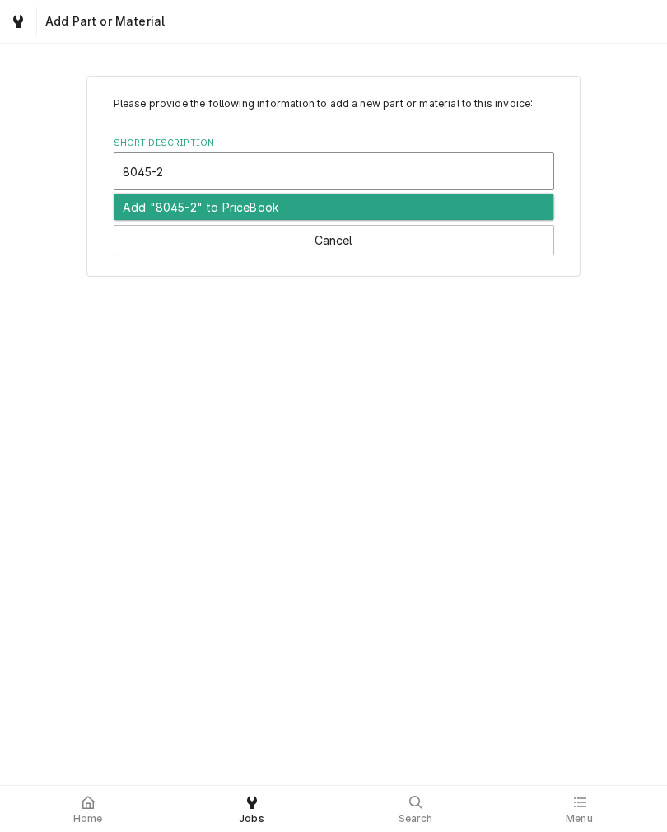
type input "8045-20"
click at [138, 205] on div "Add "8045-20" to PriceBook" at bounding box center [334, 207] width 439 height 26
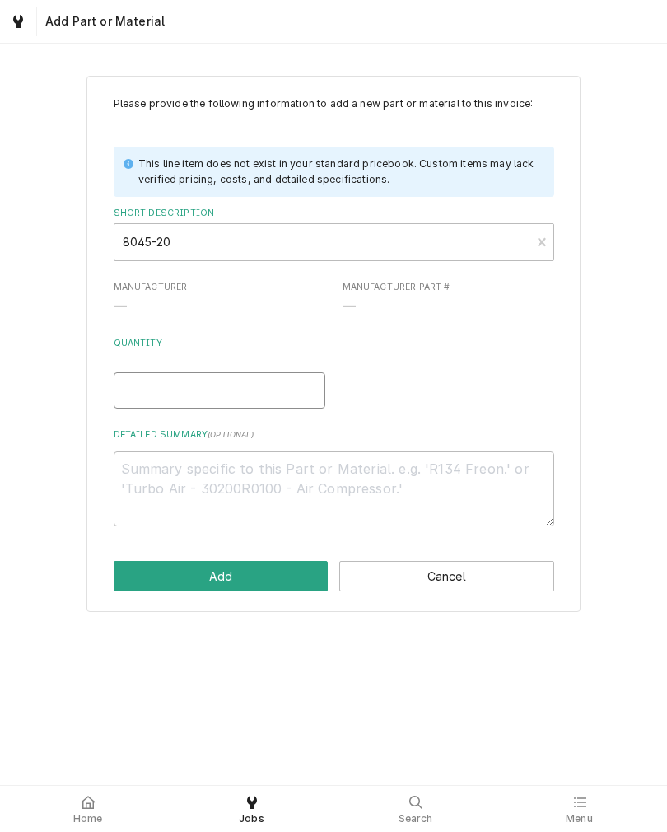
click at [267, 390] on input "Quantity" at bounding box center [220, 390] width 212 height 36
type textarea "x"
type input "1"
click at [265, 475] on textarea "Detailed Summary ( optional )" at bounding box center [334, 489] width 441 height 75
type textarea "x"
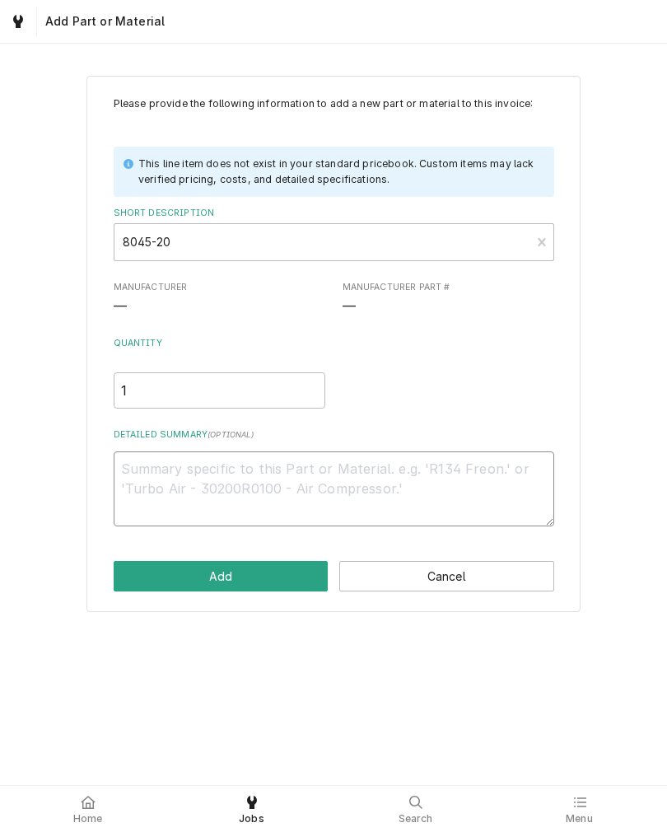
type textarea "P"
click at [278, 576] on button "Add" at bounding box center [221, 576] width 215 height 30
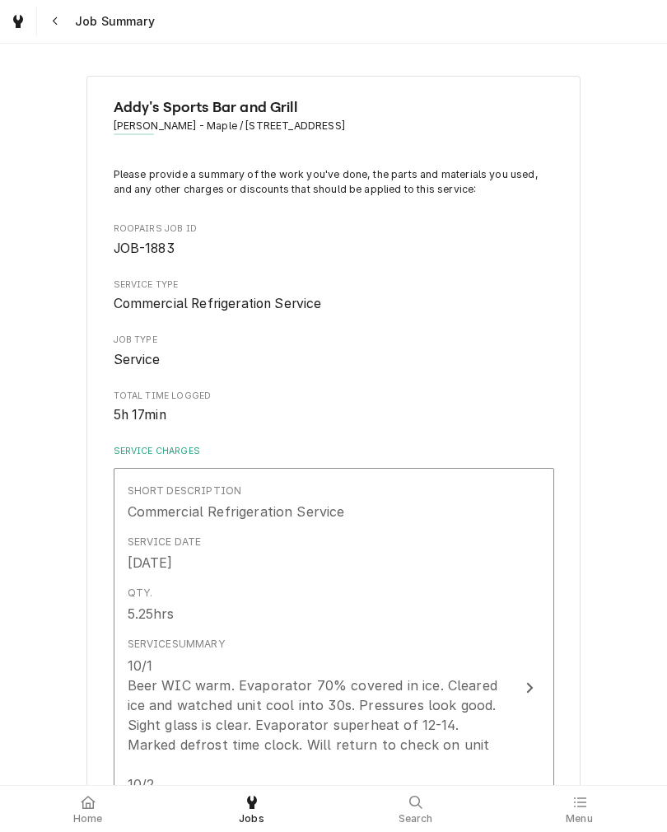
scroll to position [703, 0]
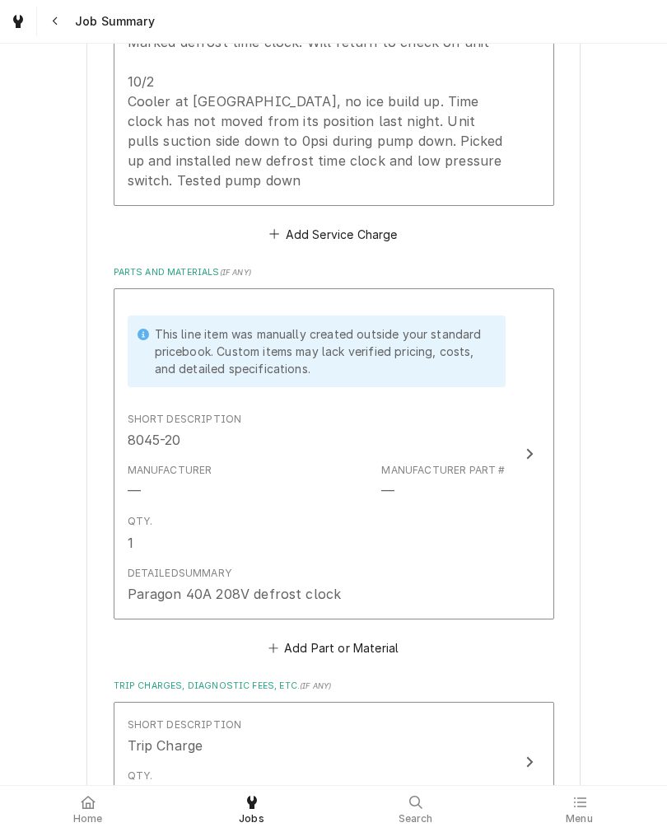
click at [382, 652] on button "Add Part or Material" at bounding box center [333, 647] width 136 height 23
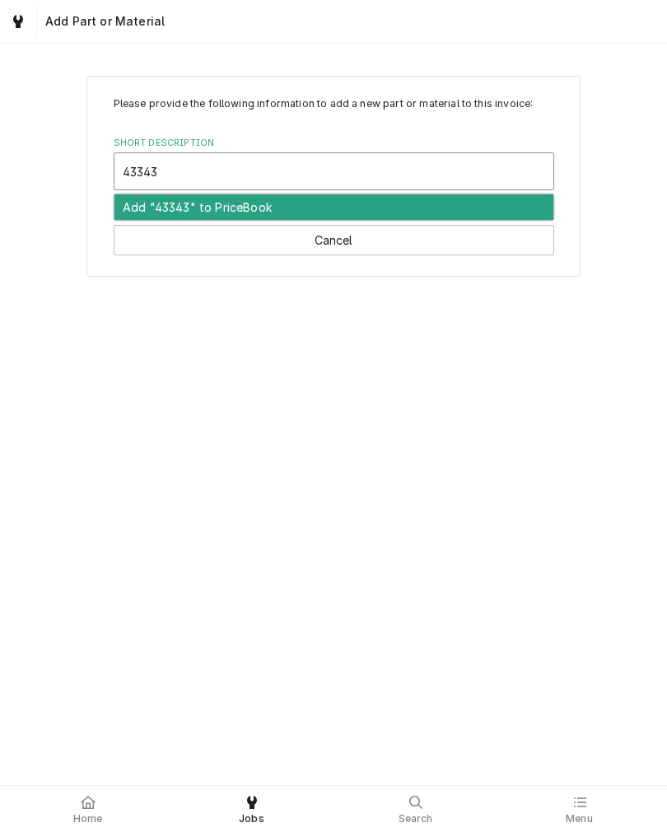
click at [174, 203] on div "Add "43343" to PriceBook" at bounding box center [334, 207] width 439 height 26
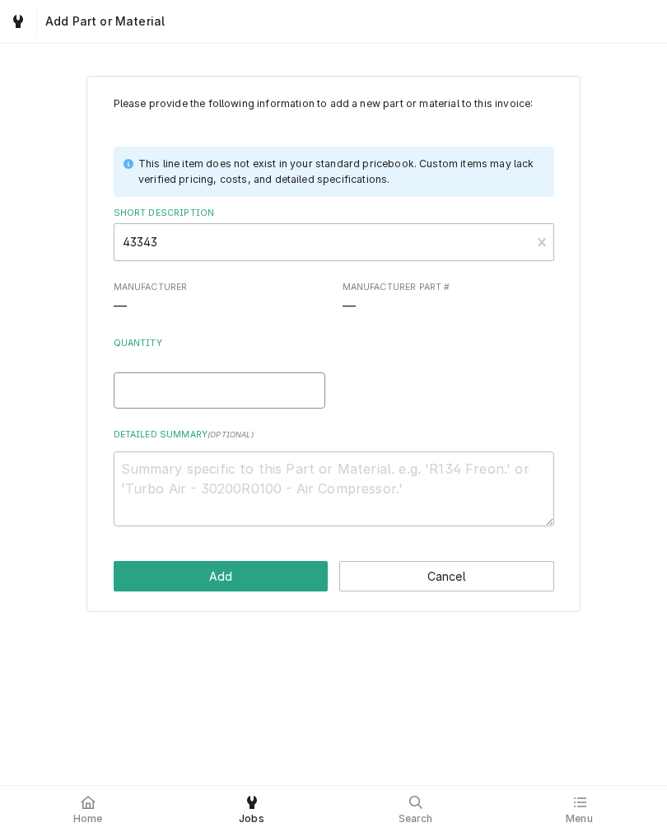
click at [203, 382] on input "Quantity" at bounding box center [220, 390] width 212 height 36
click at [213, 463] on textarea "Detailed Summary ( optional )" at bounding box center [334, 489] width 441 height 75
click at [332, 466] on textarea "Mars low pressure switch 10 open 25 close" at bounding box center [334, 489] width 441 height 75
click at [240, 685] on div "Please provide the following information to add a new part or material to this …" at bounding box center [333, 415] width 667 height 742
click at [189, 564] on button "Add" at bounding box center [221, 576] width 215 height 30
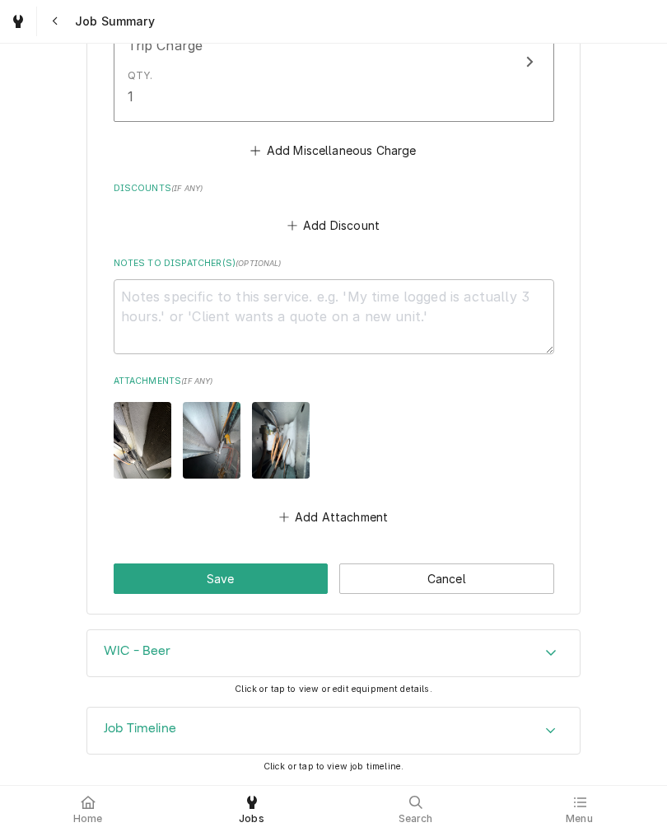
scroll to position [1750, 0]
click at [259, 573] on button "Save" at bounding box center [221, 579] width 215 height 30
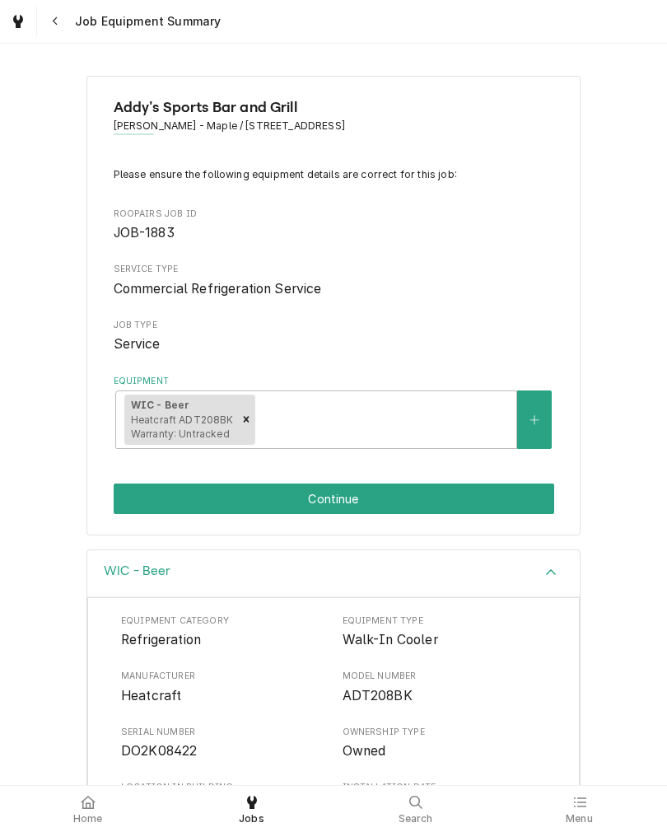
click at [492, 493] on button "Continue" at bounding box center [334, 499] width 441 height 30
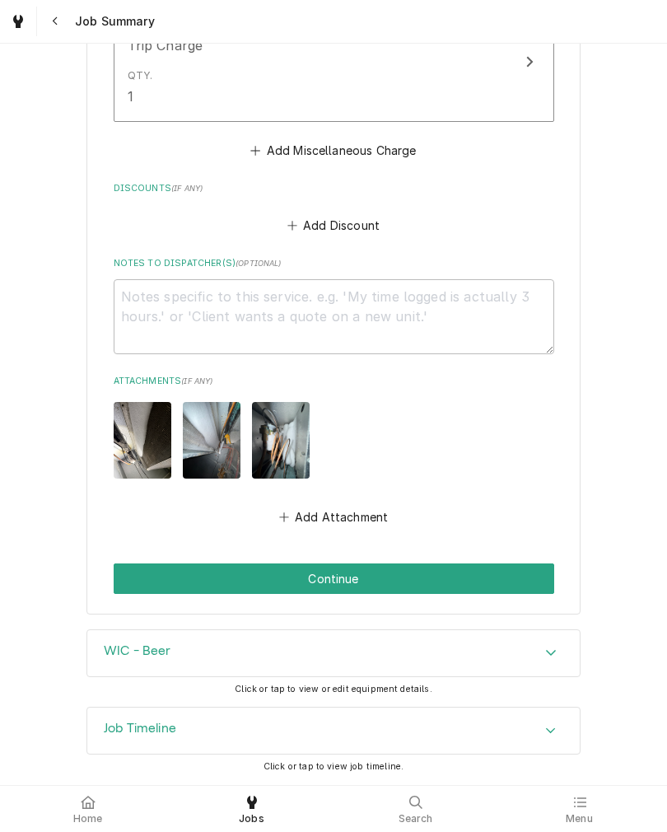
scroll to position [1750, 0]
click at [130, 574] on button "Continue" at bounding box center [334, 579] width 441 height 30
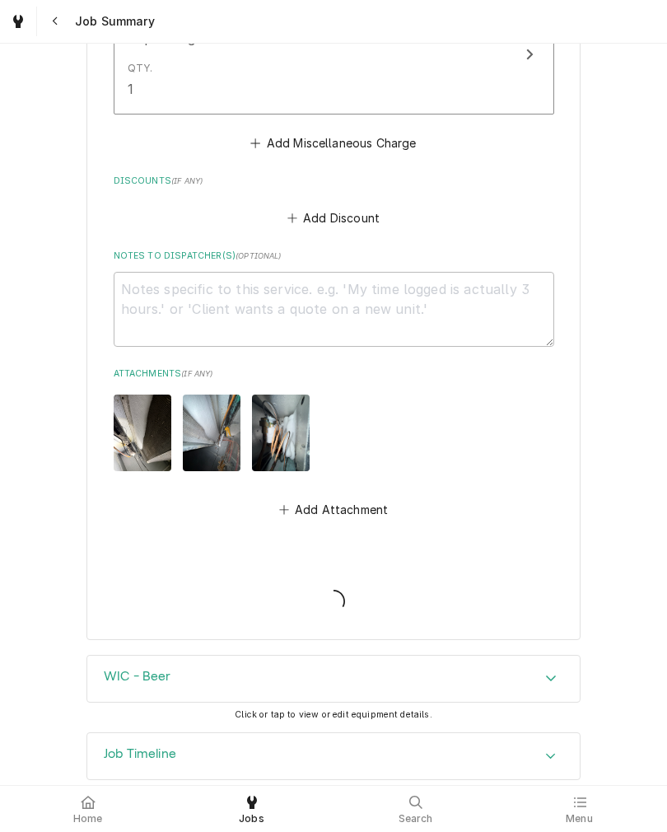
type textarea "x"
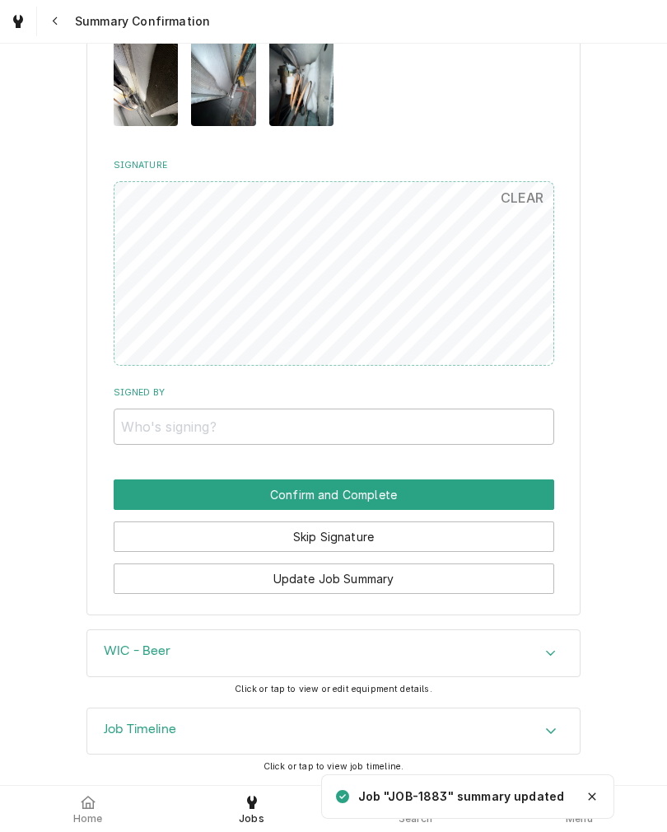
scroll to position [1615, 0]
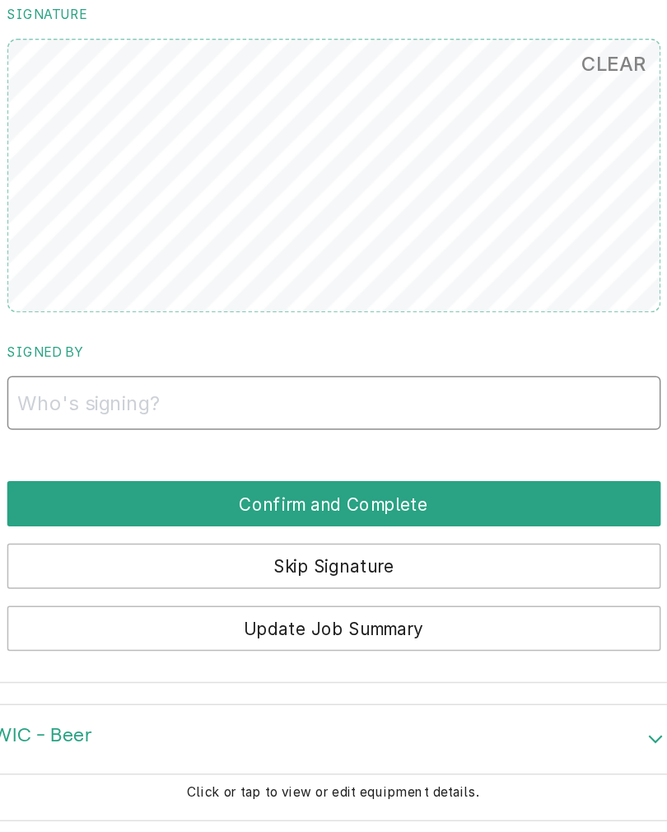
click at [397, 409] on input "Signed By" at bounding box center [334, 427] width 441 height 36
type input "Alina"
click at [114, 480] on button "Confirm and Complete" at bounding box center [334, 495] width 441 height 30
